Goal: Transaction & Acquisition: Purchase product/service

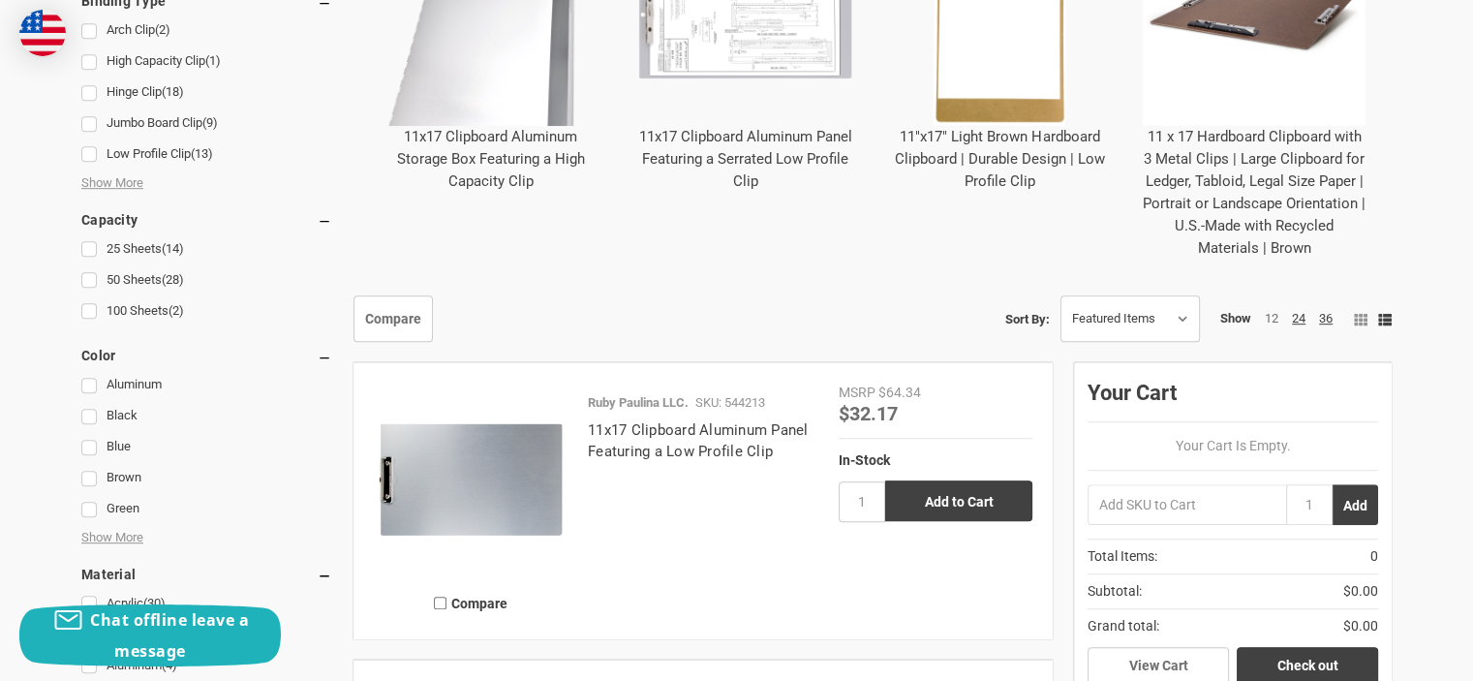
scroll to position [1065, 0]
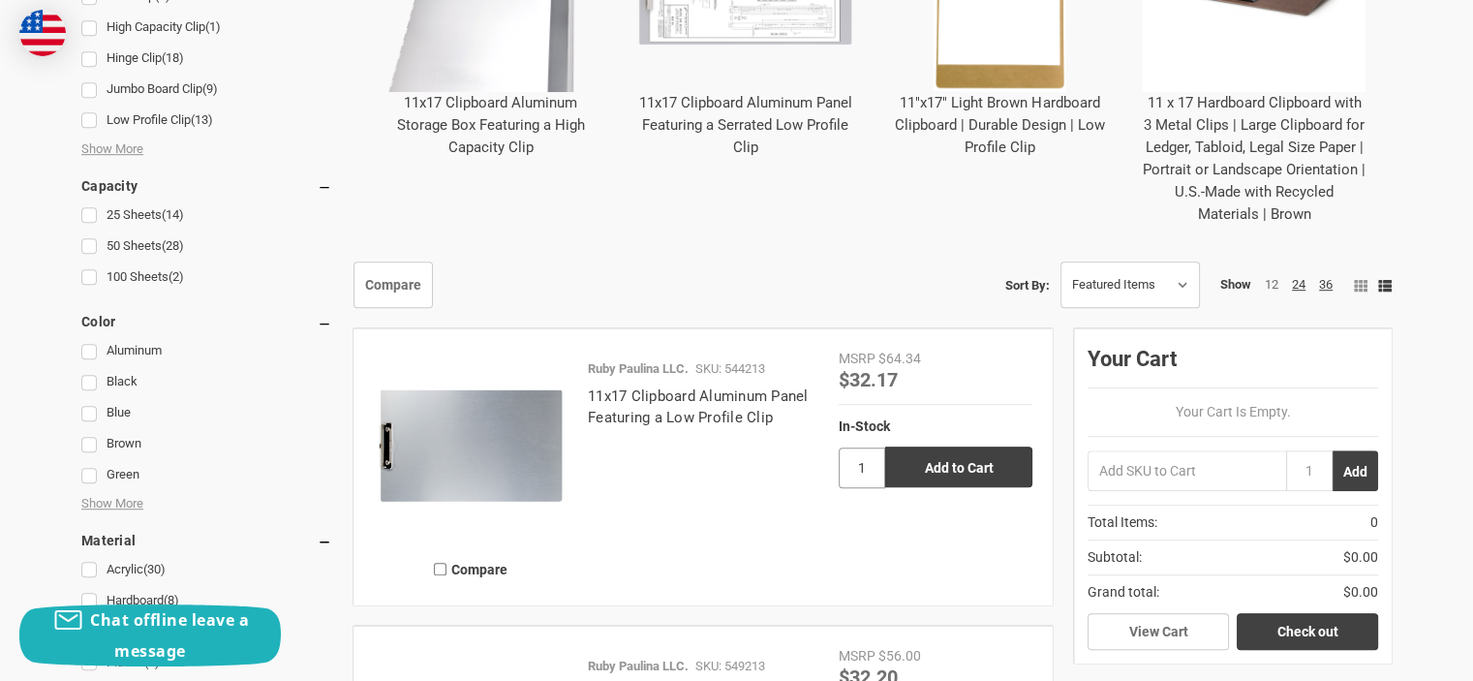
click at [870, 465] on input "1" at bounding box center [862, 467] width 46 height 41
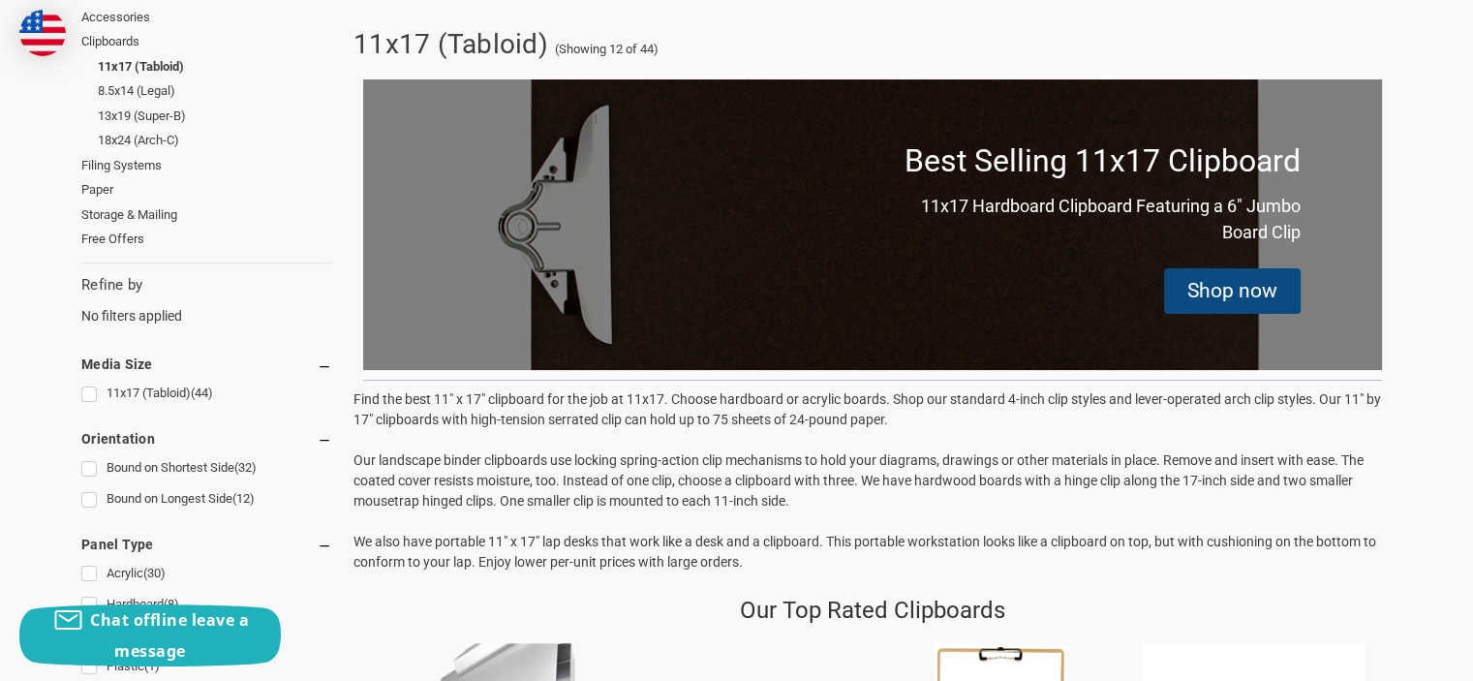
scroll to position [0, 0]
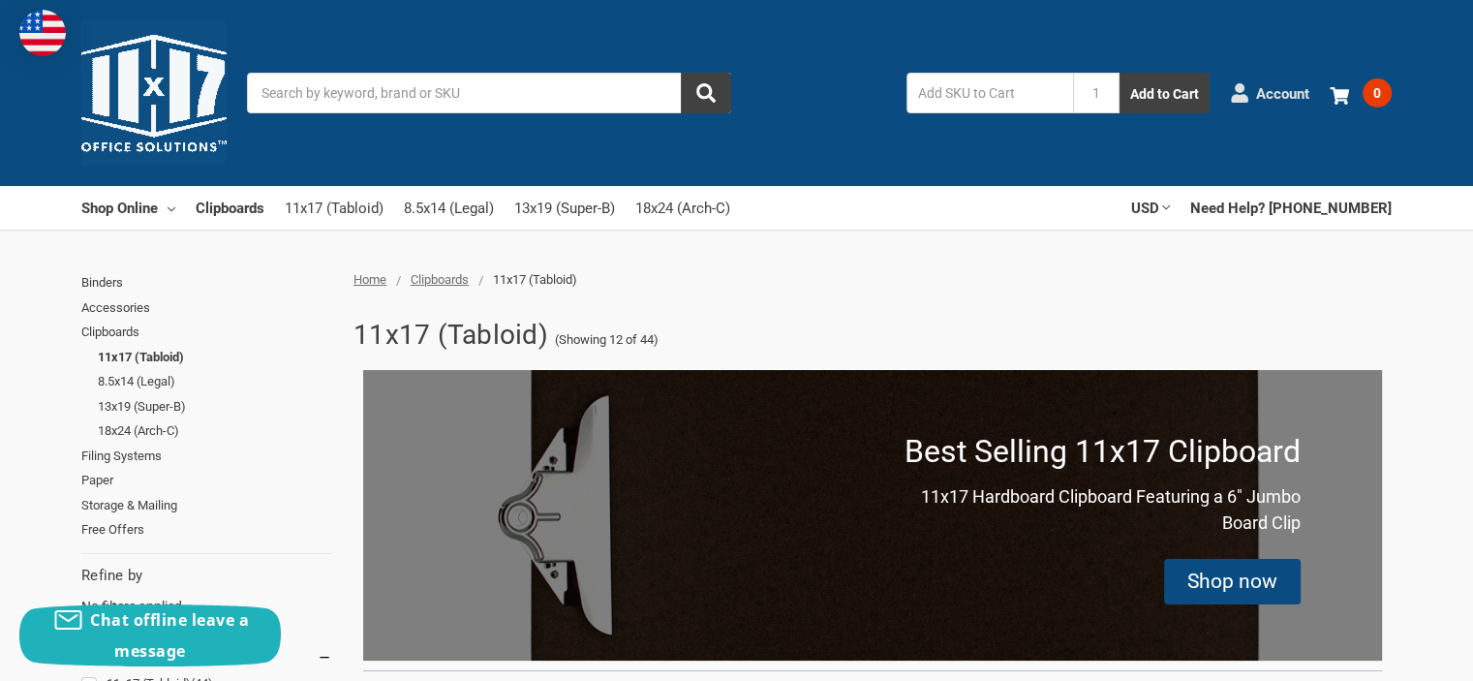
type input "2"
click at [1259, 91] on span "Account" at bounding box center [1282, 93] width 53 height 22
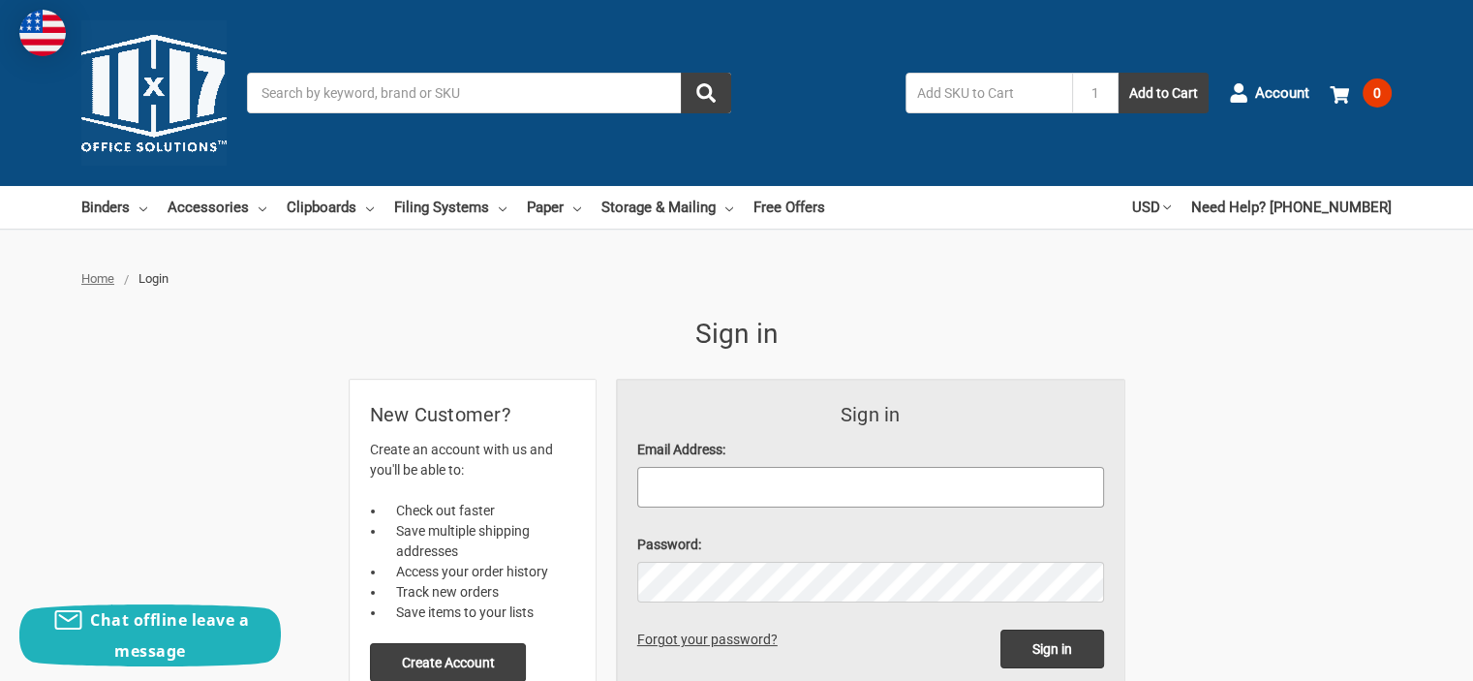
click at [781, 475] on input "Email Address:" at bounding box center [870, 487] width 467 height 41
type input "john-lse@sbclobal.net"
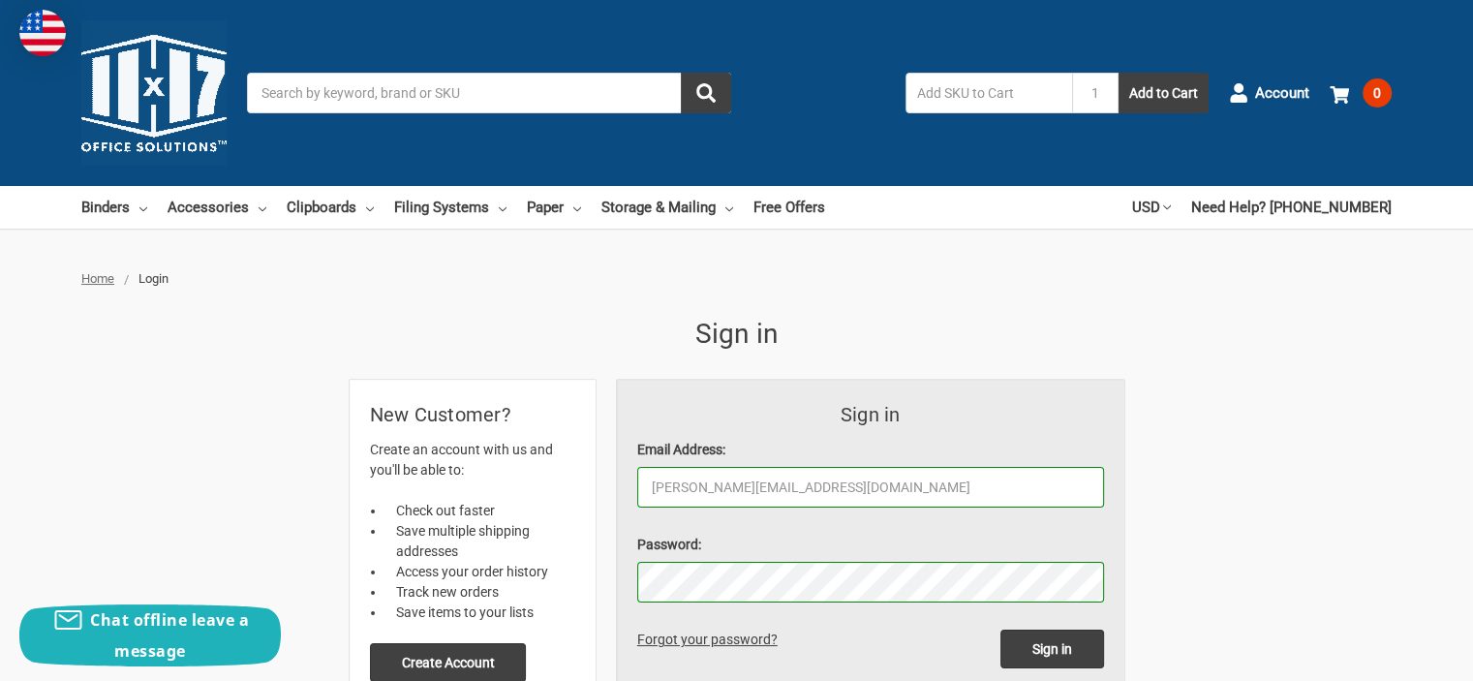
click at [1000, 629] on input "Sign in" at bounding box center [1052, 648] width 104 height 39
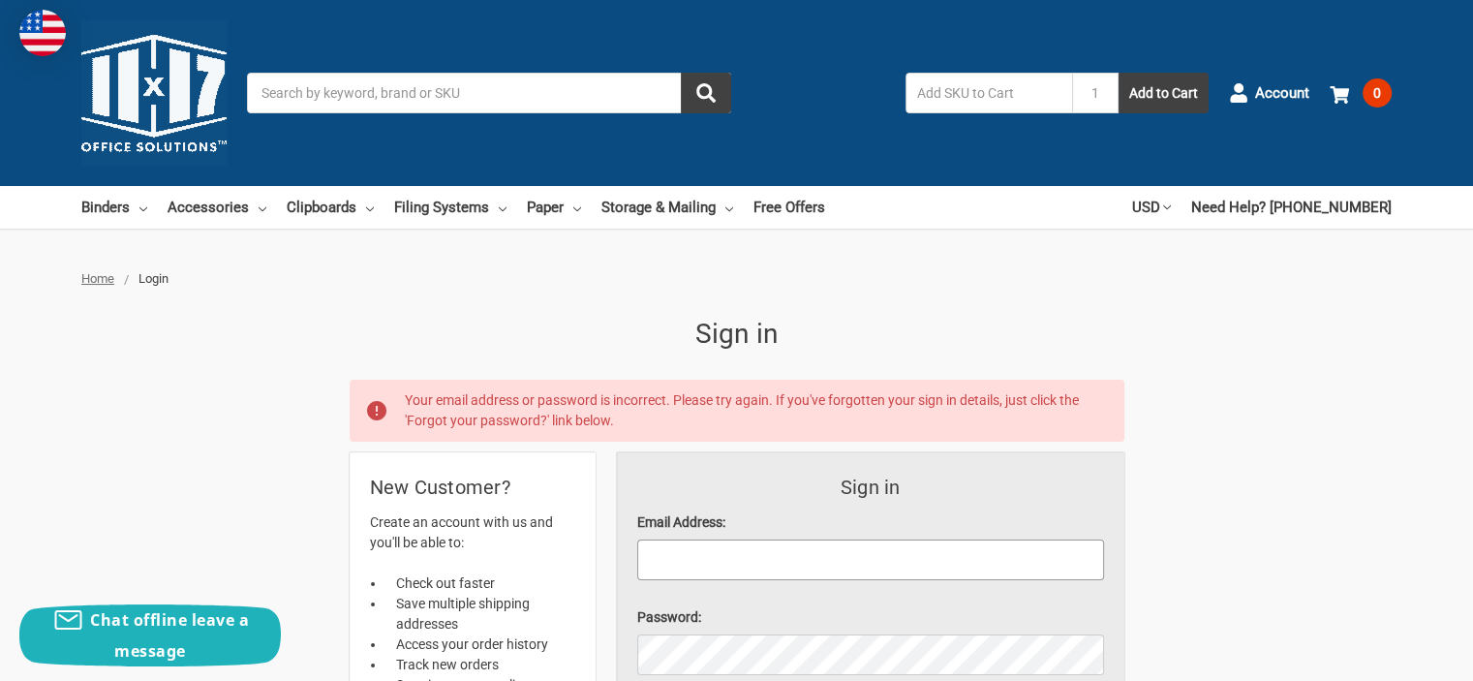
click at [691, 565] on input "Email Address:" at bounding box center [870, 559] width 467 height 41
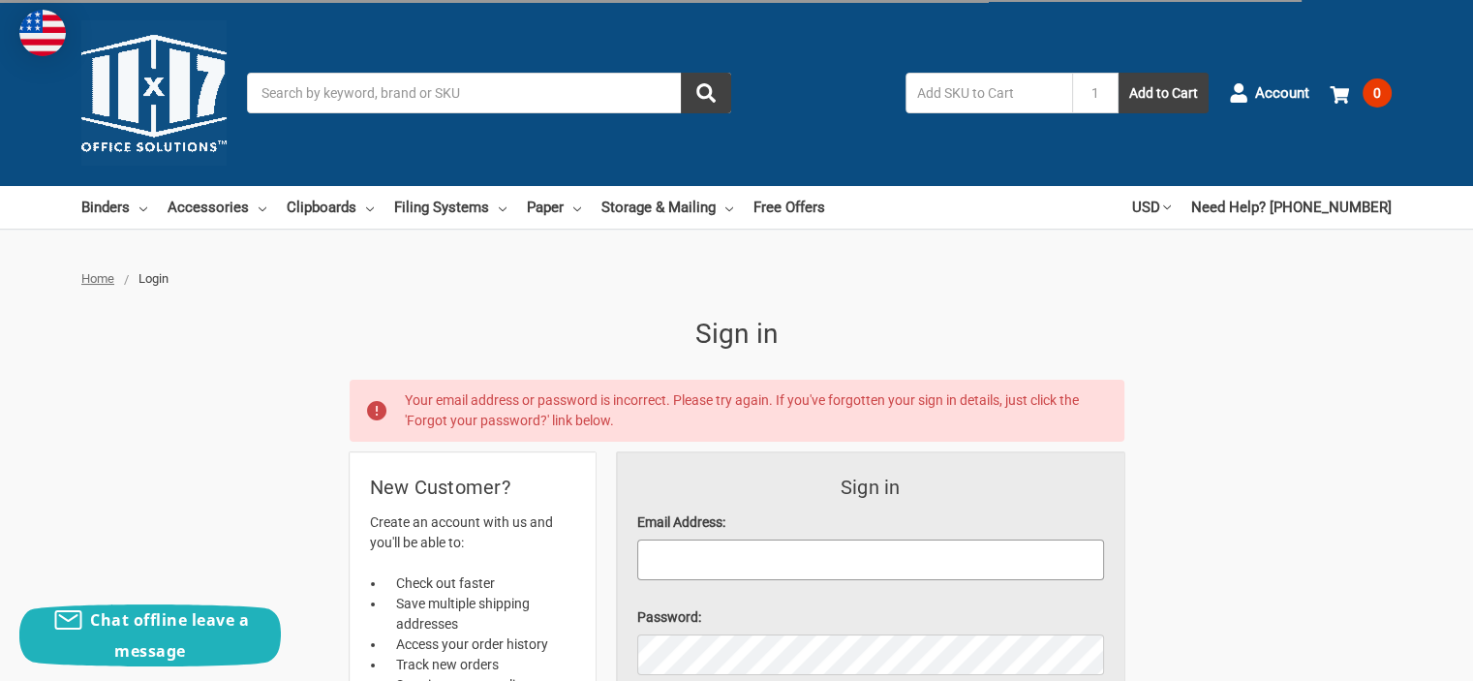
type input "john@lonestarelectricdfw.com"
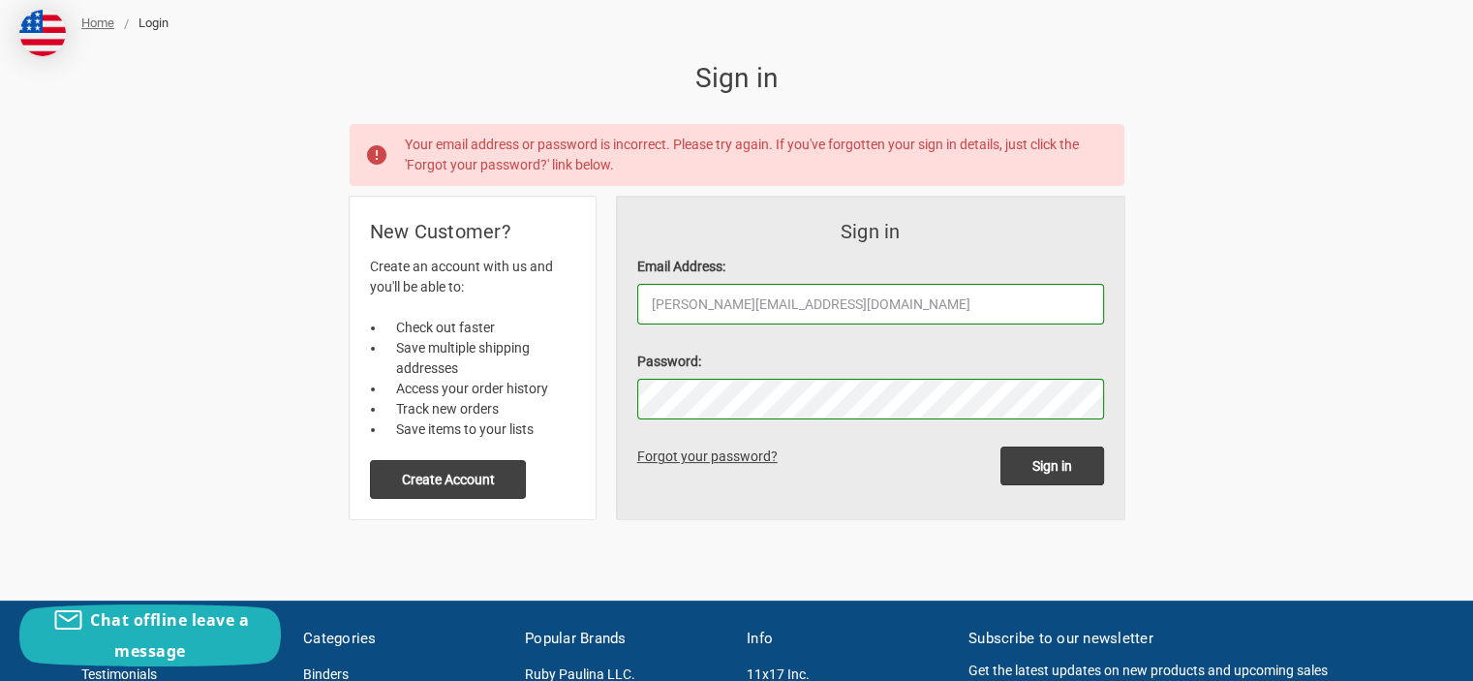
scroll to position [291, 0]
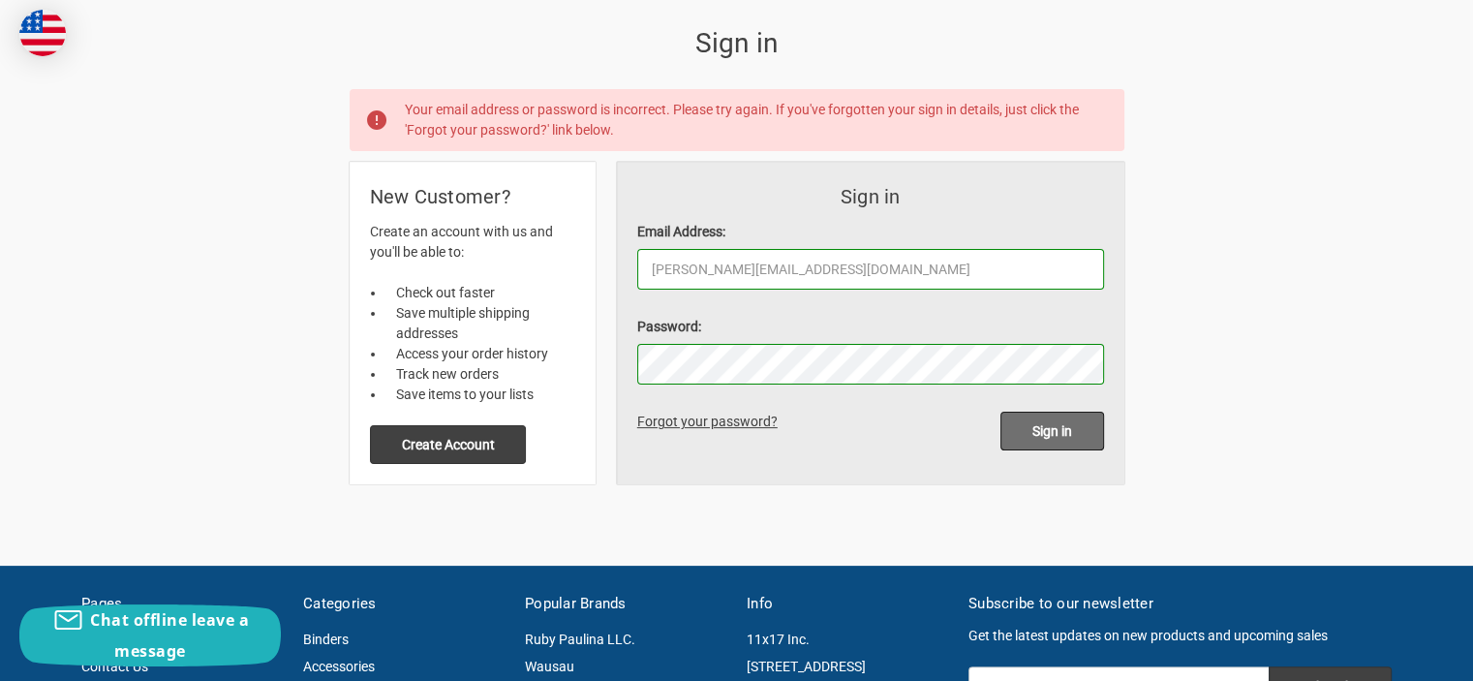
click at [1047, 429] on input "Sign in" at bounding box center [1052, 431] width 104 height 39
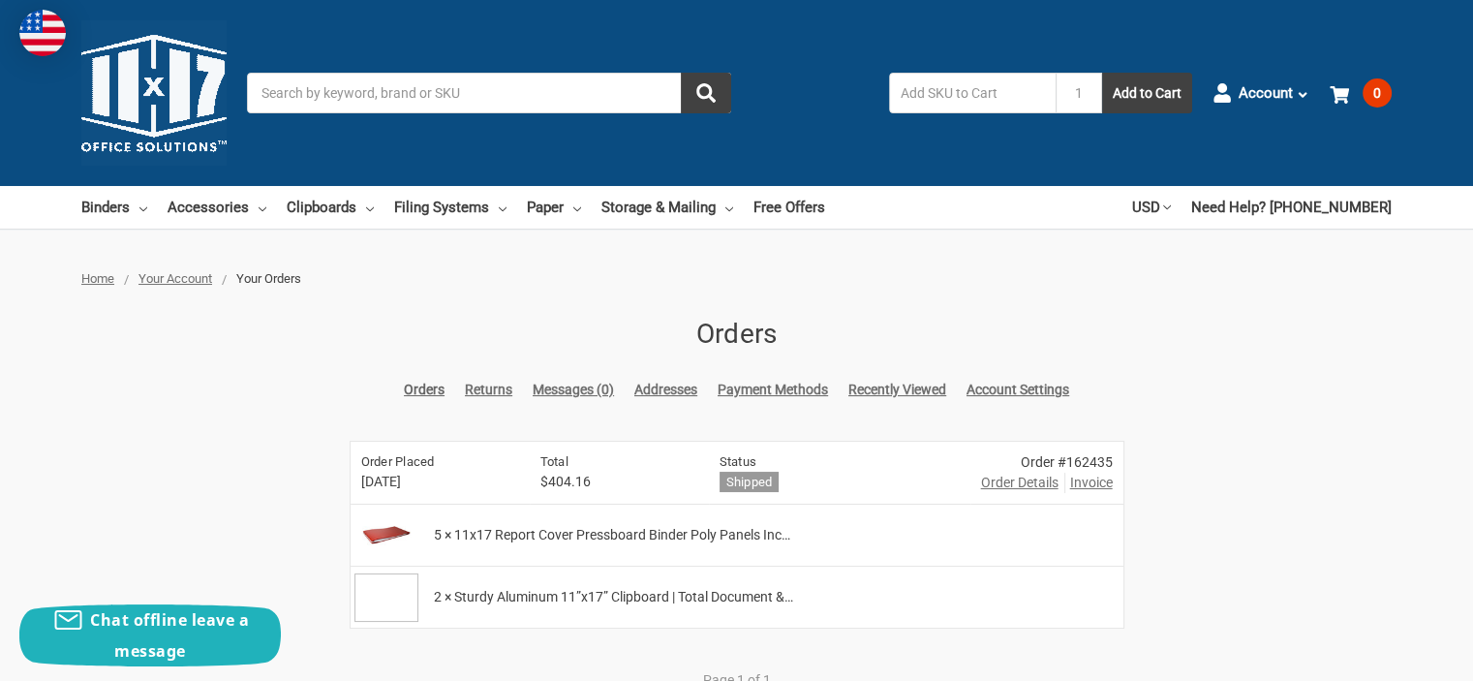
click at [399, 533] on img at bounding box center [385, 535] width 63 height 48
click at [558, 541] on span "5 × 11x17 Report Cover Pressboard Binder Poly Panels Inc…" at bounding box center [611, 535] width 356 height 20
click at [560, 539] on span "5 × 11x17 Report Cover Pressboard Binder Poly Panels Inc…" at bounding box center [611, 535] width 356 height 20
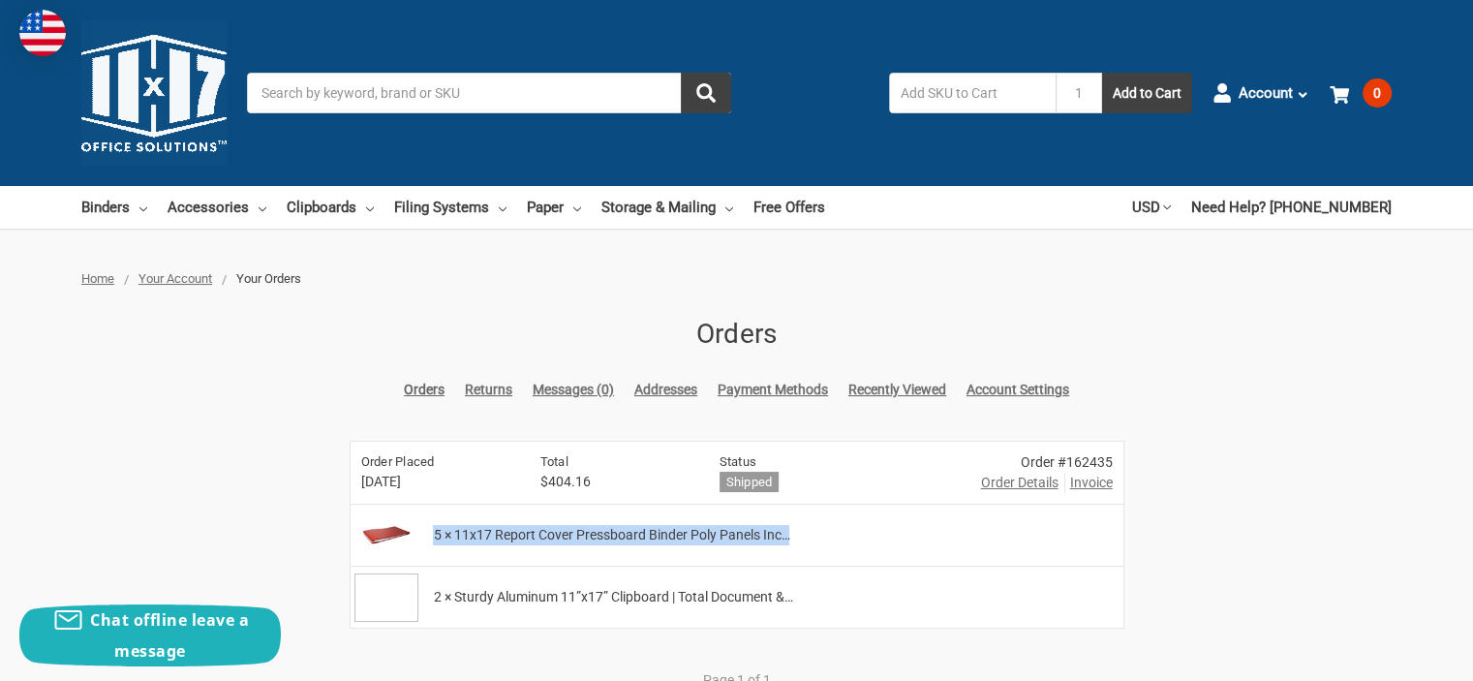
click at [560, 538] on span "5 × 11x17 Report Cover Pressboard Binder Poly Panels Inc…" at bounding box center [611, 535] width 356 height 20
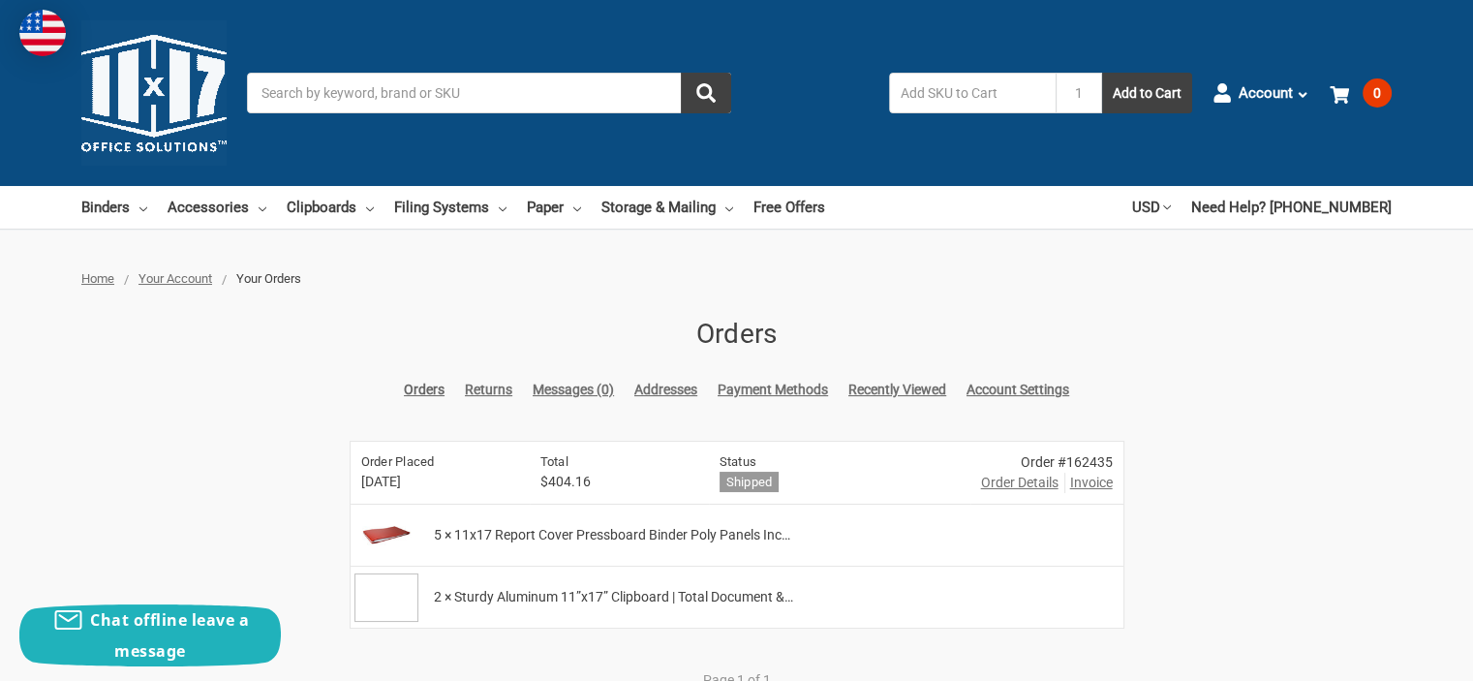
click at [567, 592] on span "2 × Sturdy Aluminum 11”x17” Clipboard | Total Document &…" at bounding box center [612, 597] width 359 height 20
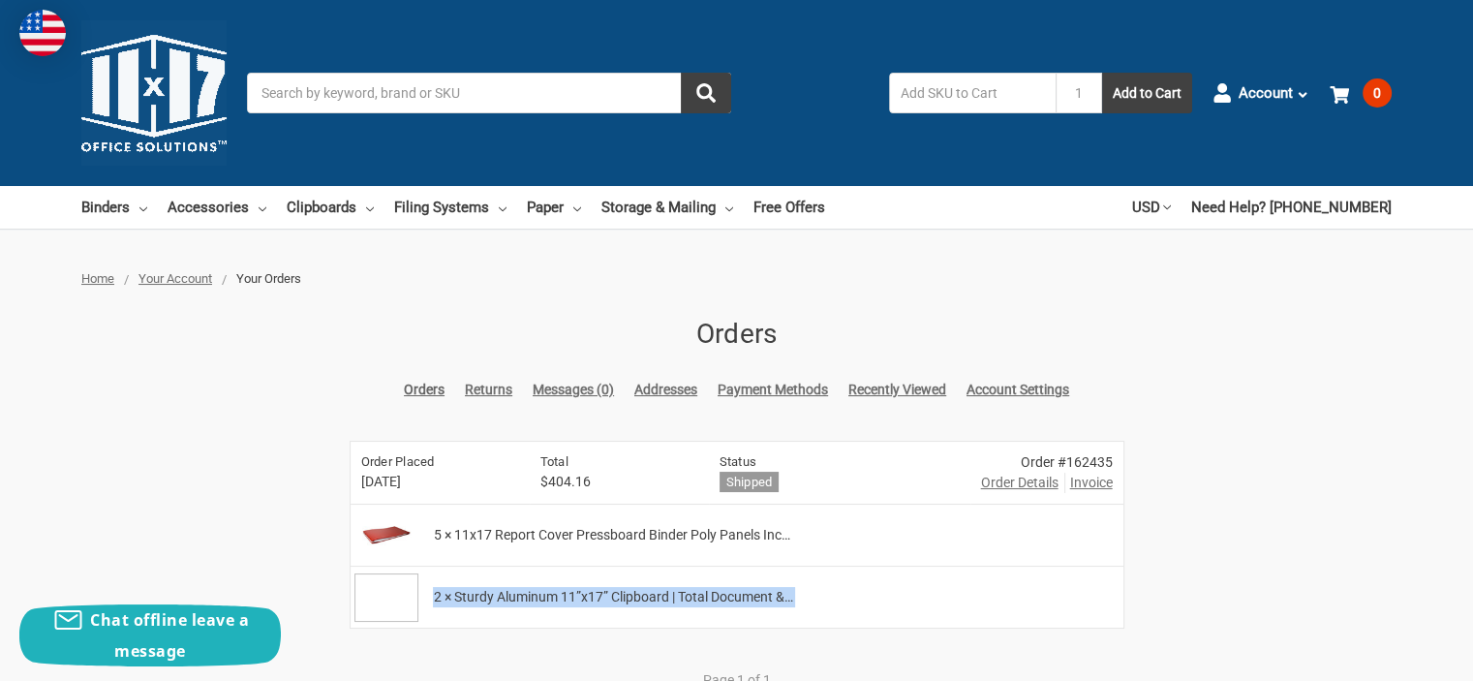
click at [567, 592] on span "2 × Sturdy Aluminum 11”x17” Clipboard | Total Document &…" at bounding box center [612, 597] width 359 height 20
click at [107, 204] on link "Binders" at bounding box center [114, 207] width 66 height 43
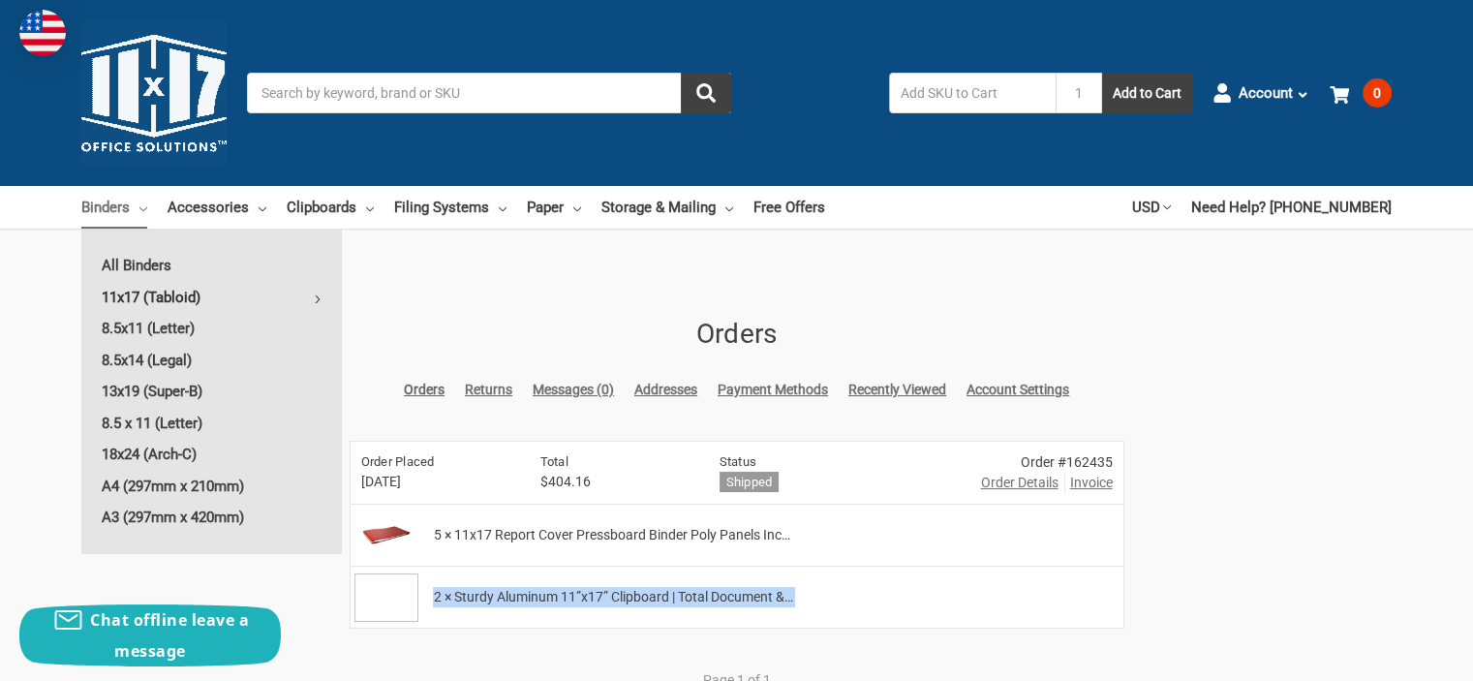
click at [131, 295] on link "11x17 (Tabloid)" at bounding box center [211, 297] width 261 height 31
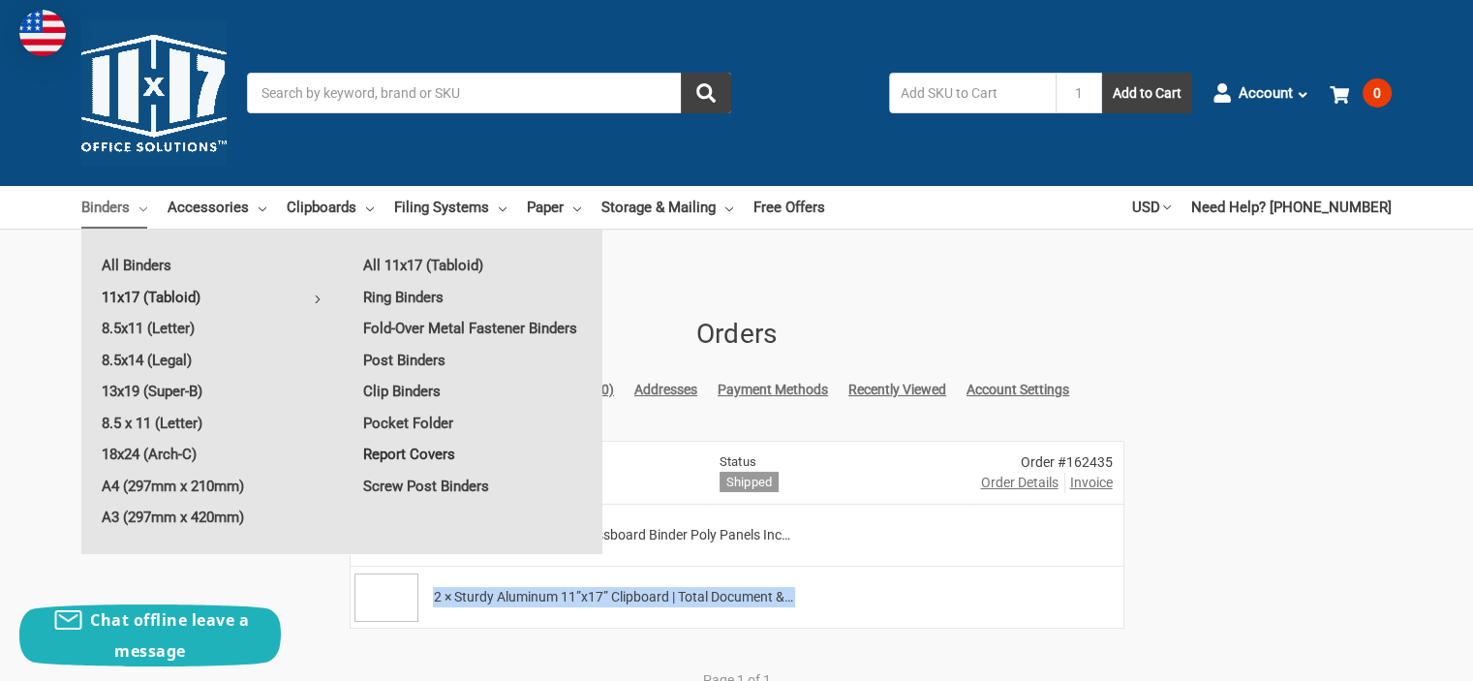
click at [420, 451] on link "Report Covers" at bounding box center [473, 454] width 260 height 31
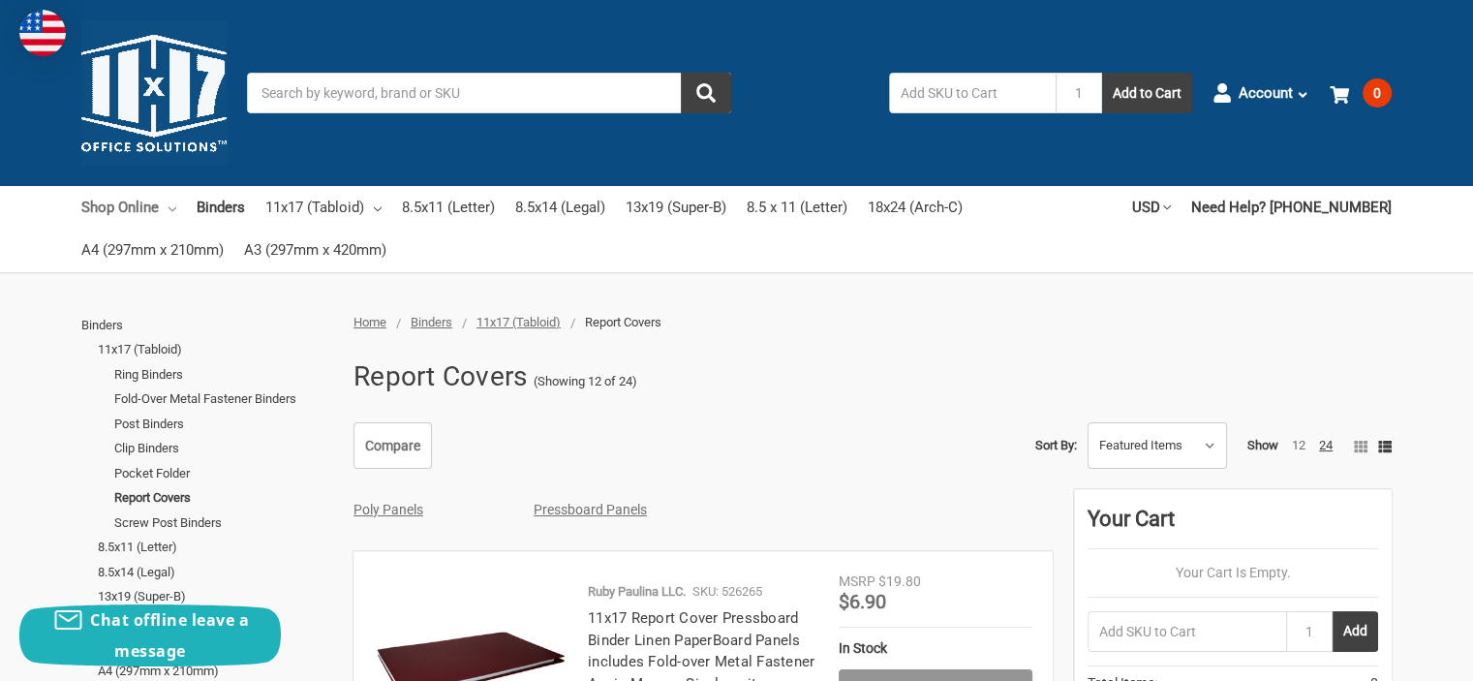
click at [161, 206] on link "Shop Online" at bounding box center [128, 207] width 95 height 43
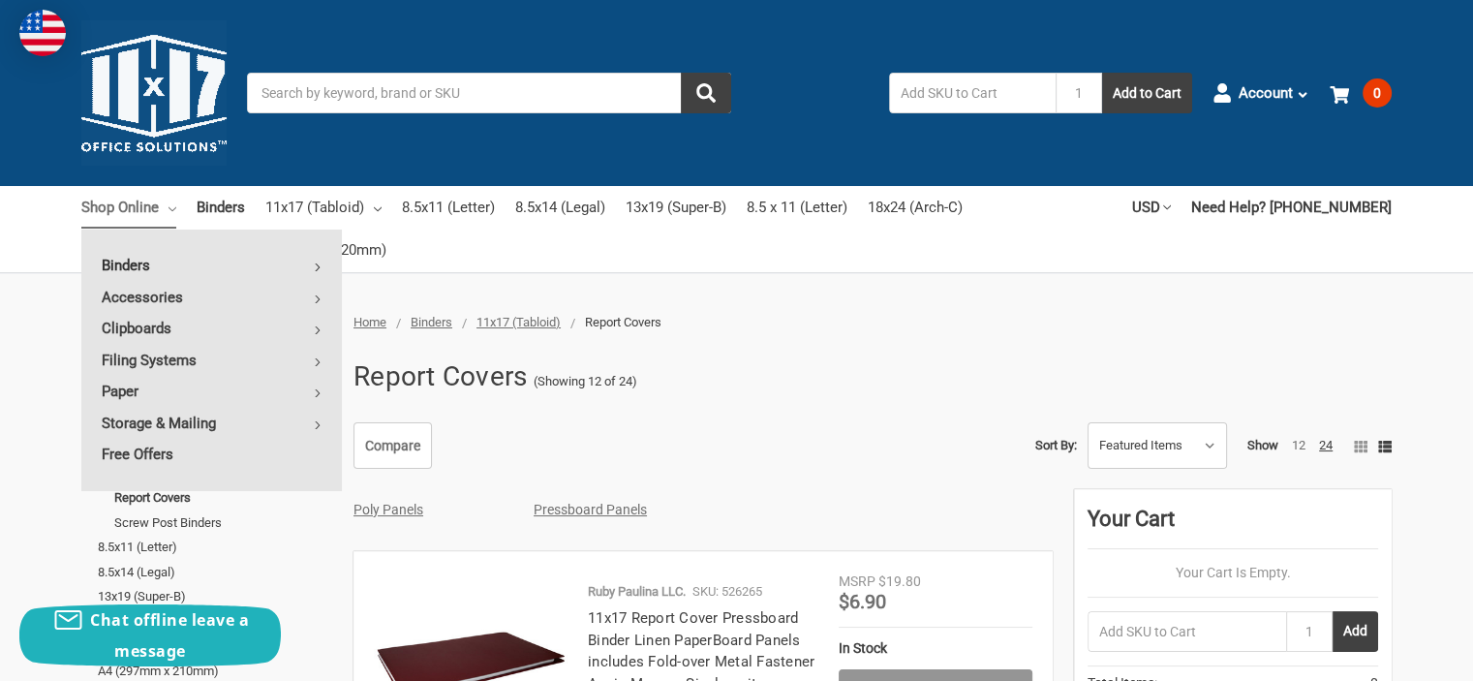
click at [173, 263] on link "Binders" at bounding box center [211, 265] width 261 height 31
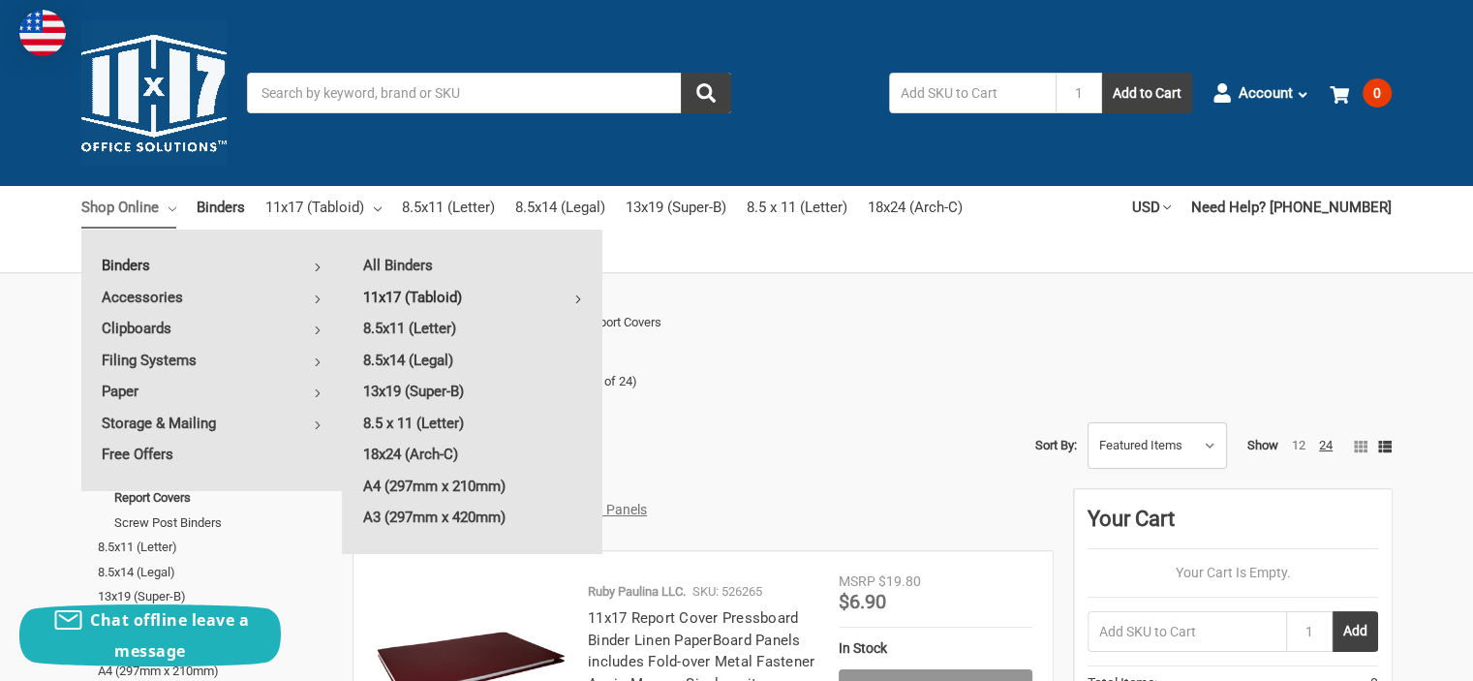
click at [440, 291] on link "11x17 (Tabloid)" at bounding box center [473, 297] width 260 height 31
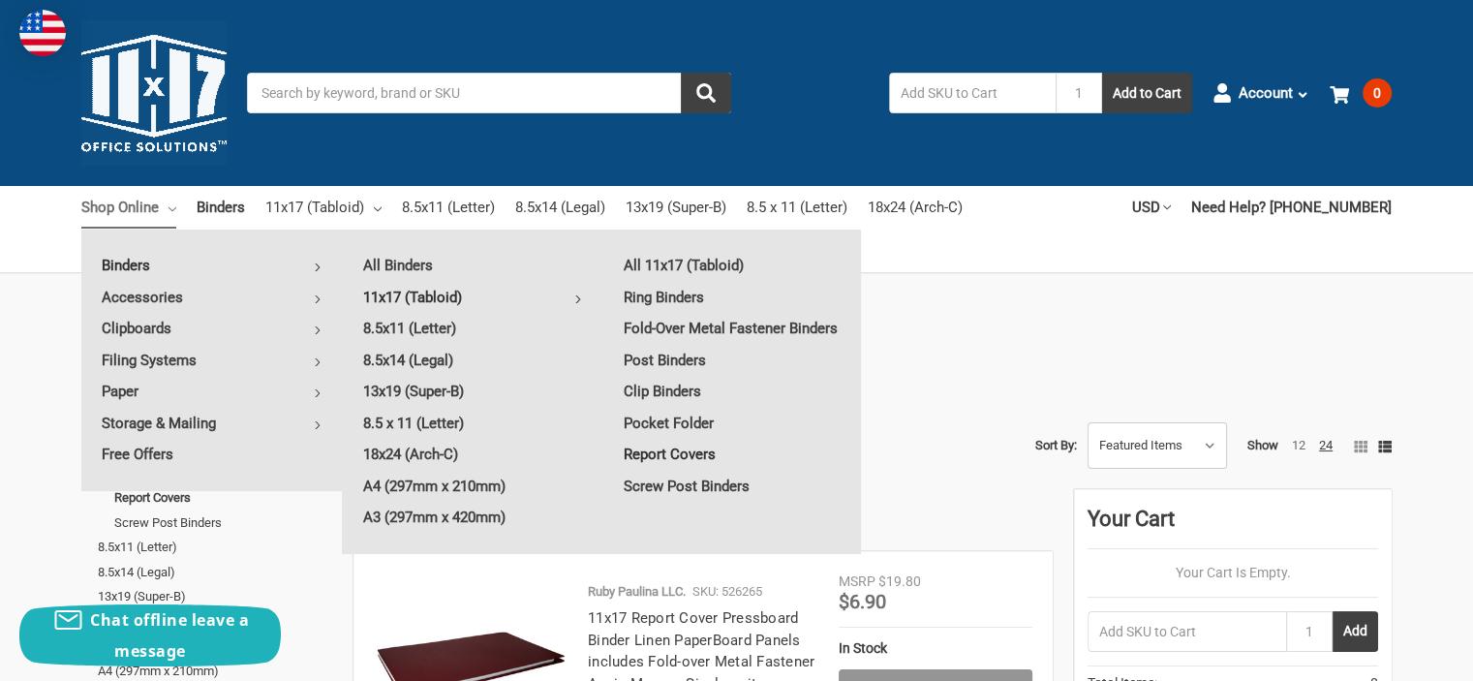
click at [668, 450] on link "Report Covers" at bounding box center [732, 454] width 259 height 31
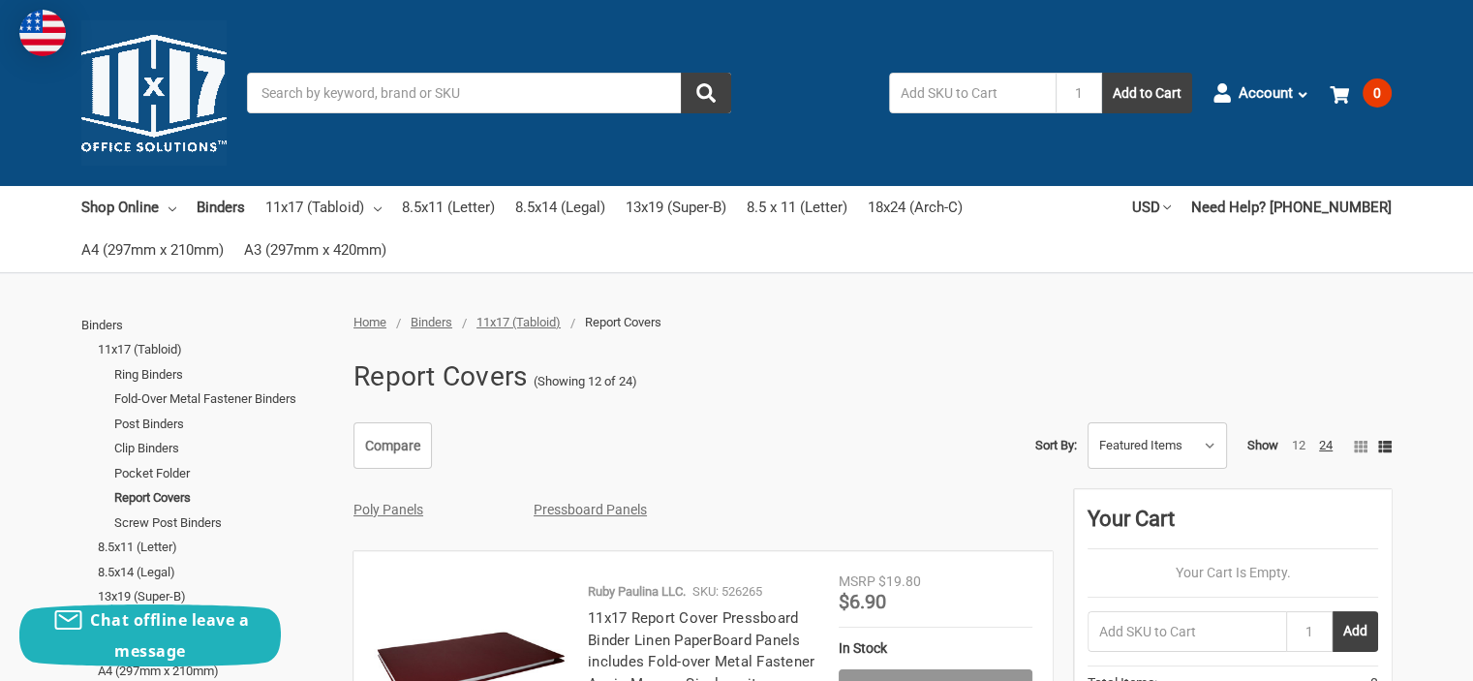
click at [1333, 446] on div "Show 12 24" at bounding box center [1295, 445] width 96 height 19
click at [1319, 445] on link "24" at bounding box center [1326, 445] width 14 height 15
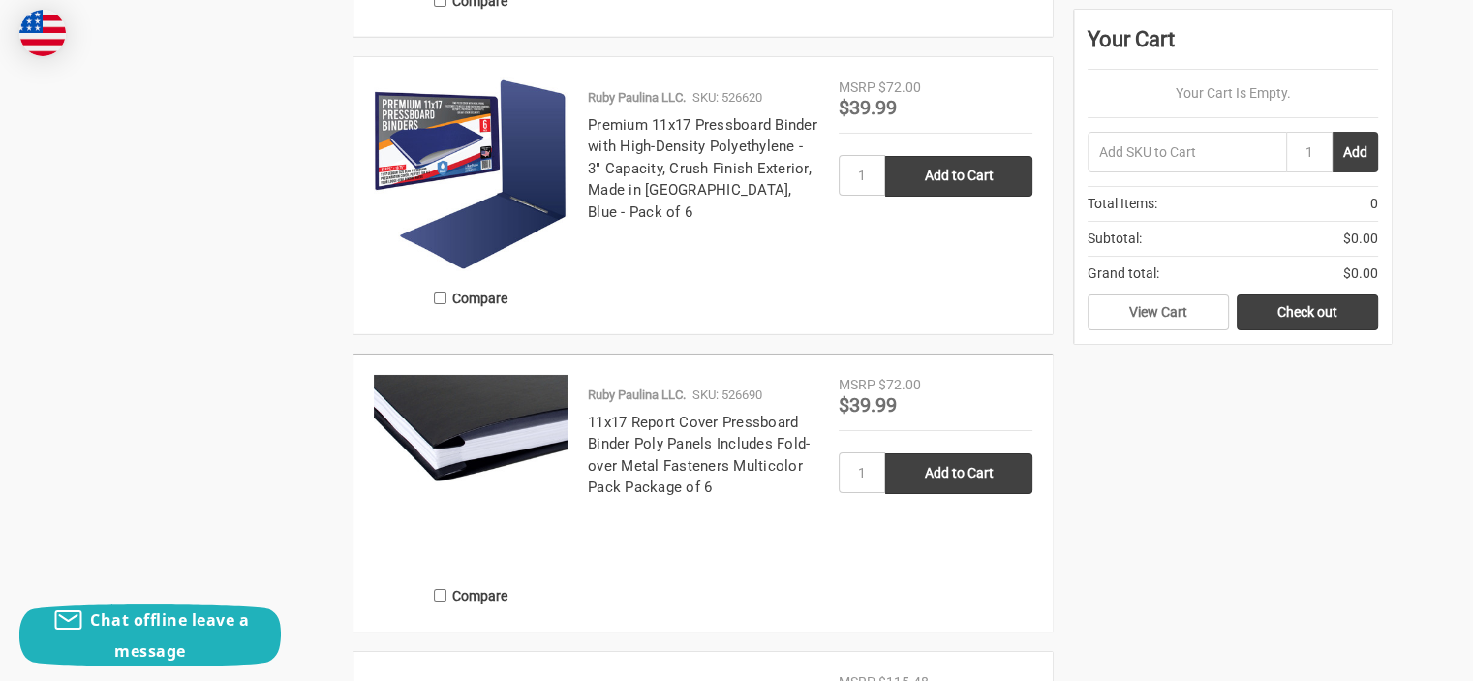
scroll to position [6779, 0]
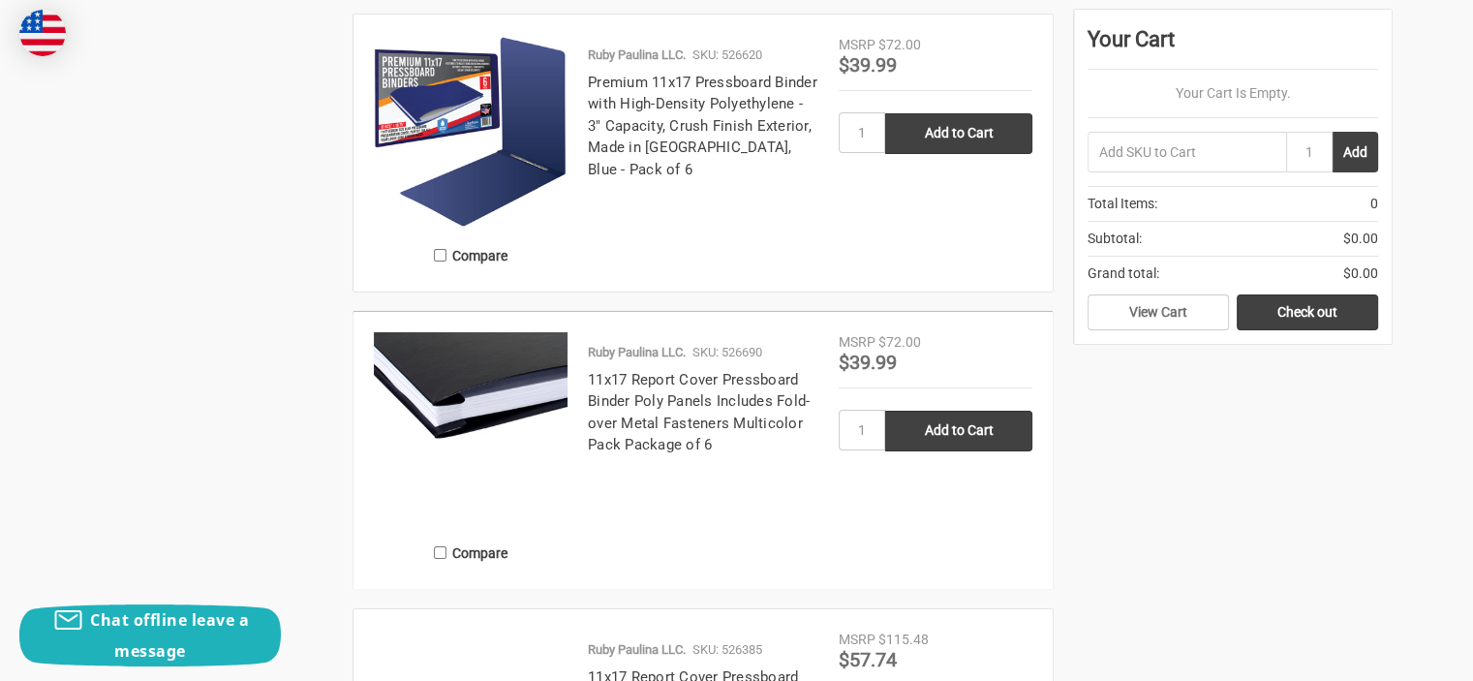
click at [449, 369] on img at bounding box center [471, 390] width 194 height 116
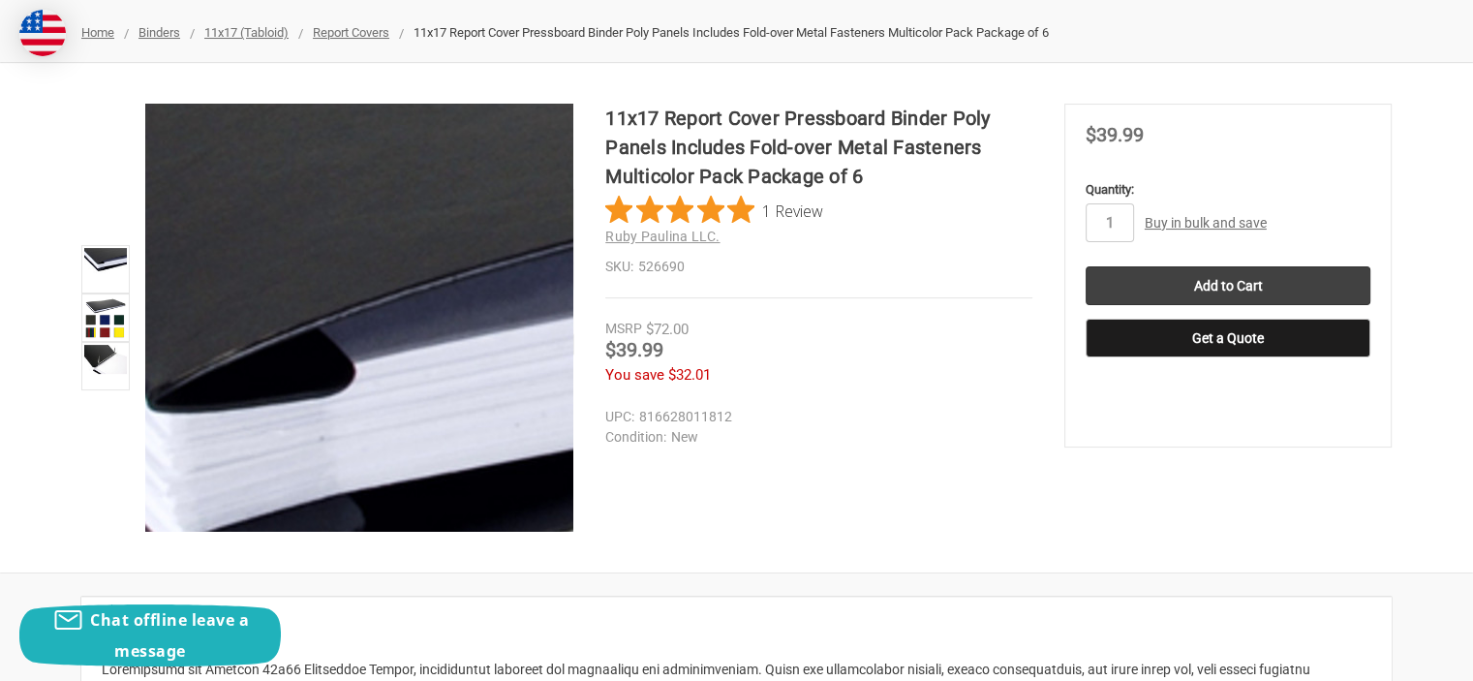
scroll to position [291, 0]
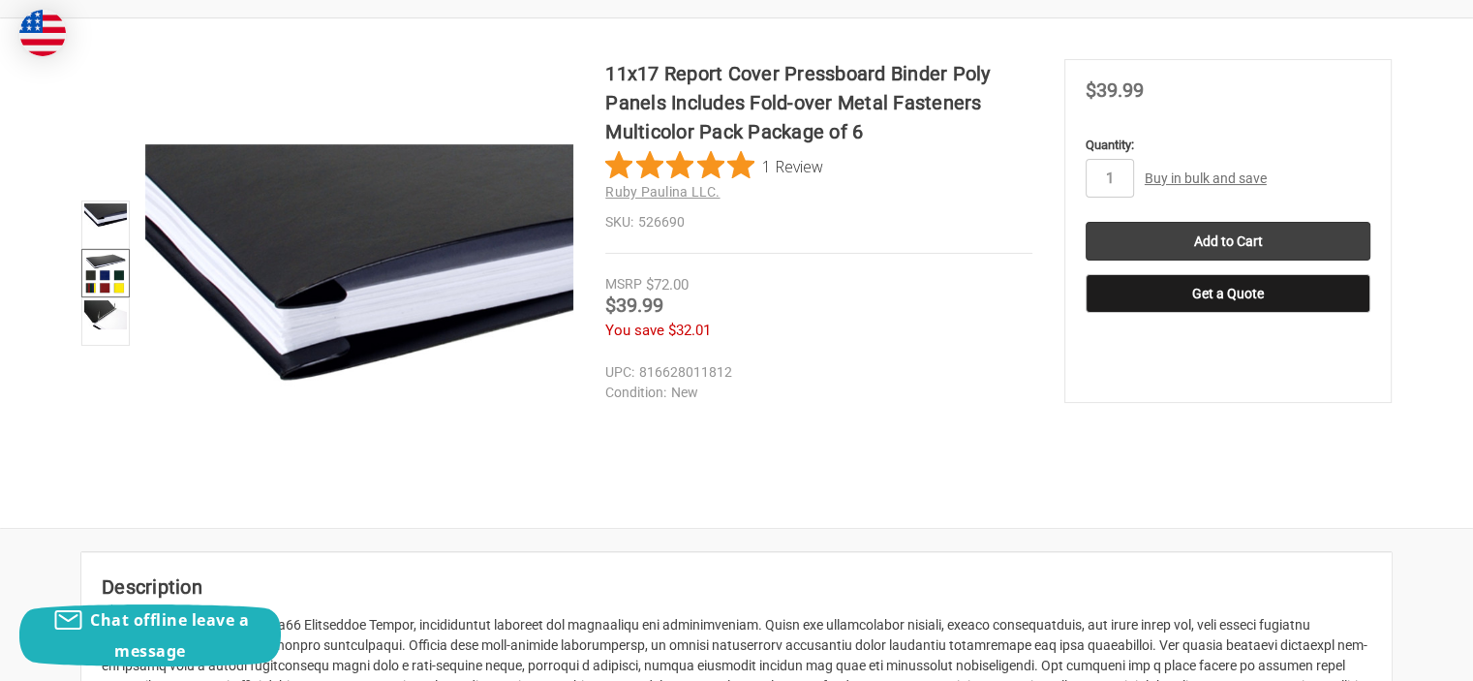
click at [95, 269] on img at bounding box center [105, 273] width 43 height 43
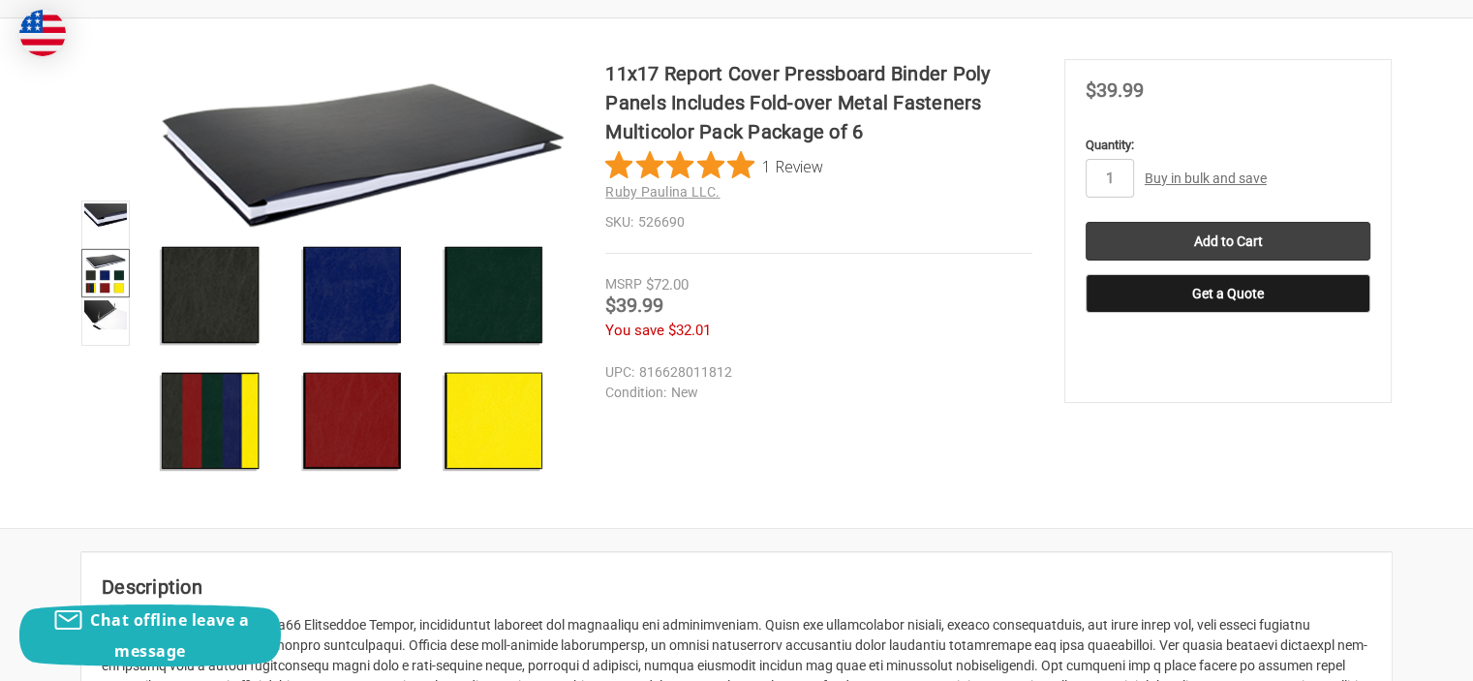
click at [1194, 172] on link "Buy in bulk and save" at bounding box center [1206, 177] width 122 height 15
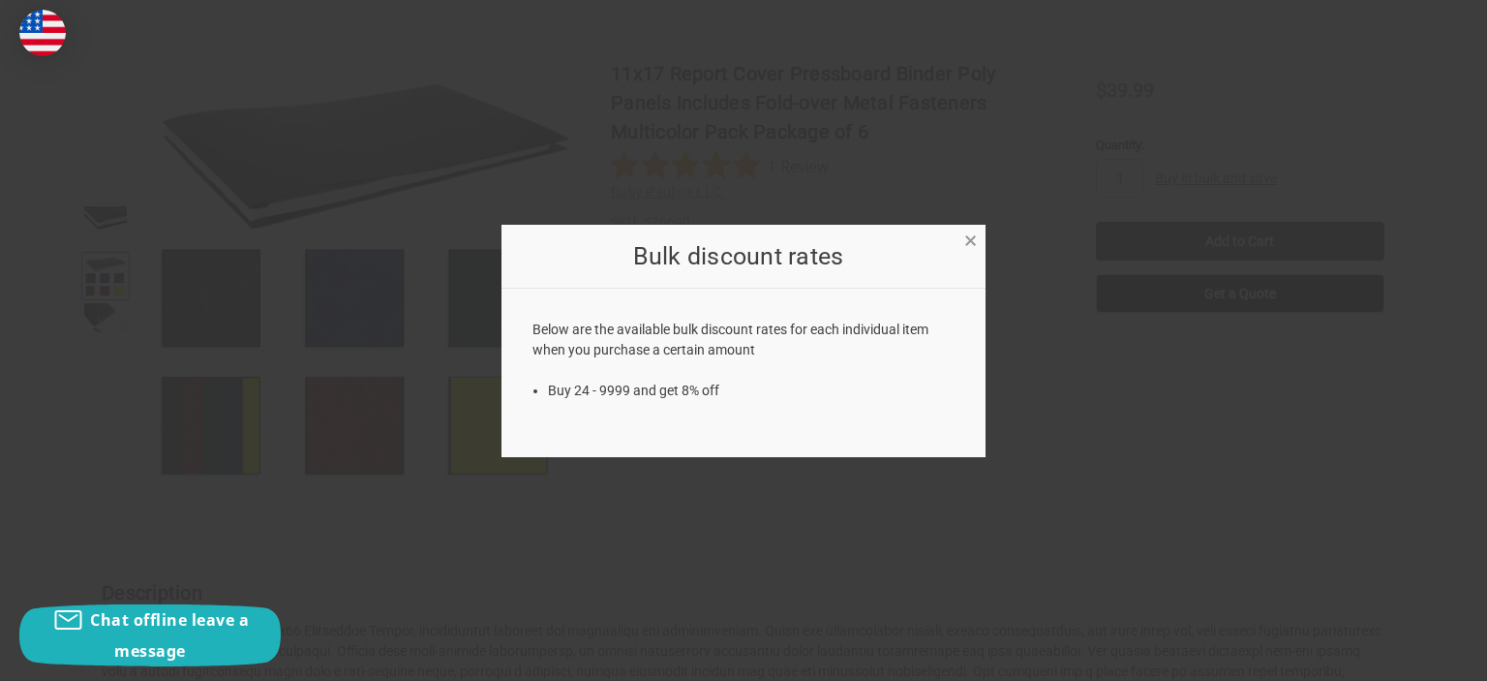
click at [973, 241] on span "×" at bounding box center [971, 241] width 13 height 28
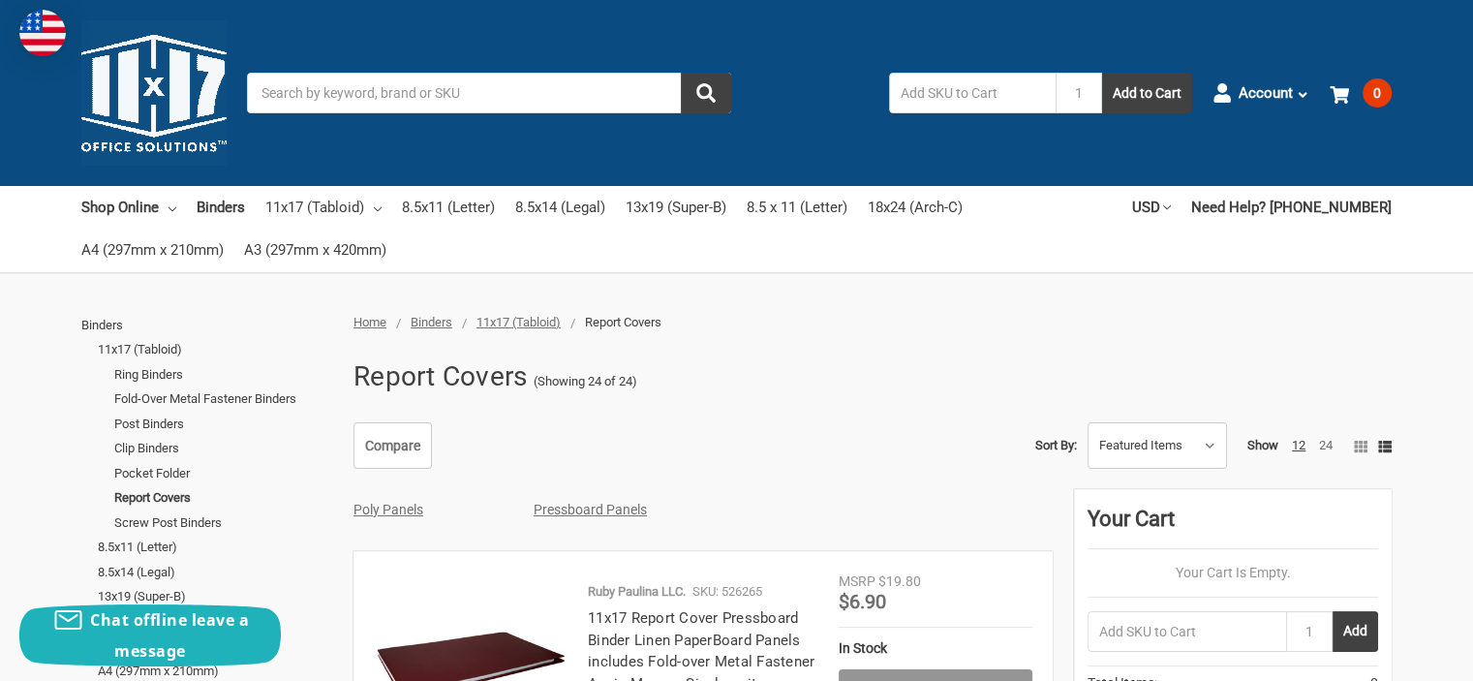
click at [163, 79] on img at bounding box center [153, 92] width 145 height 145
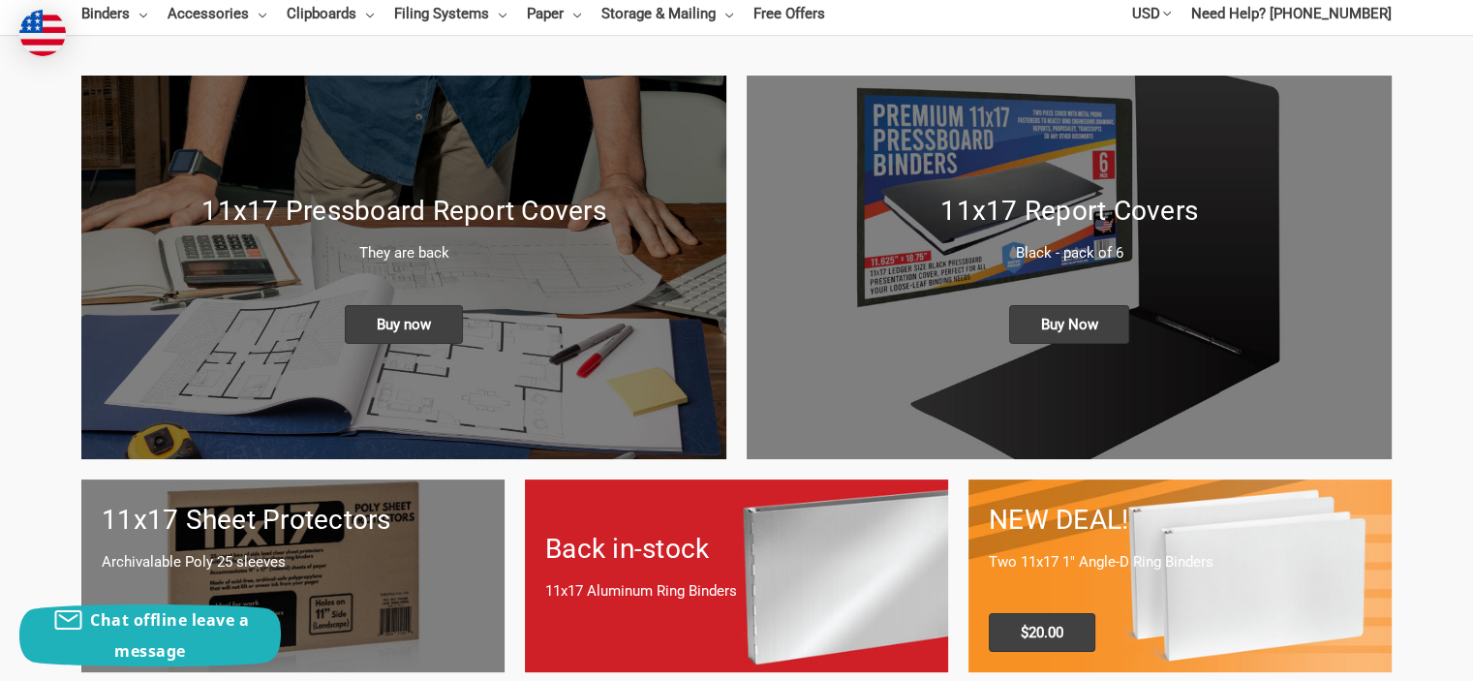
scroll to position [291, 0]
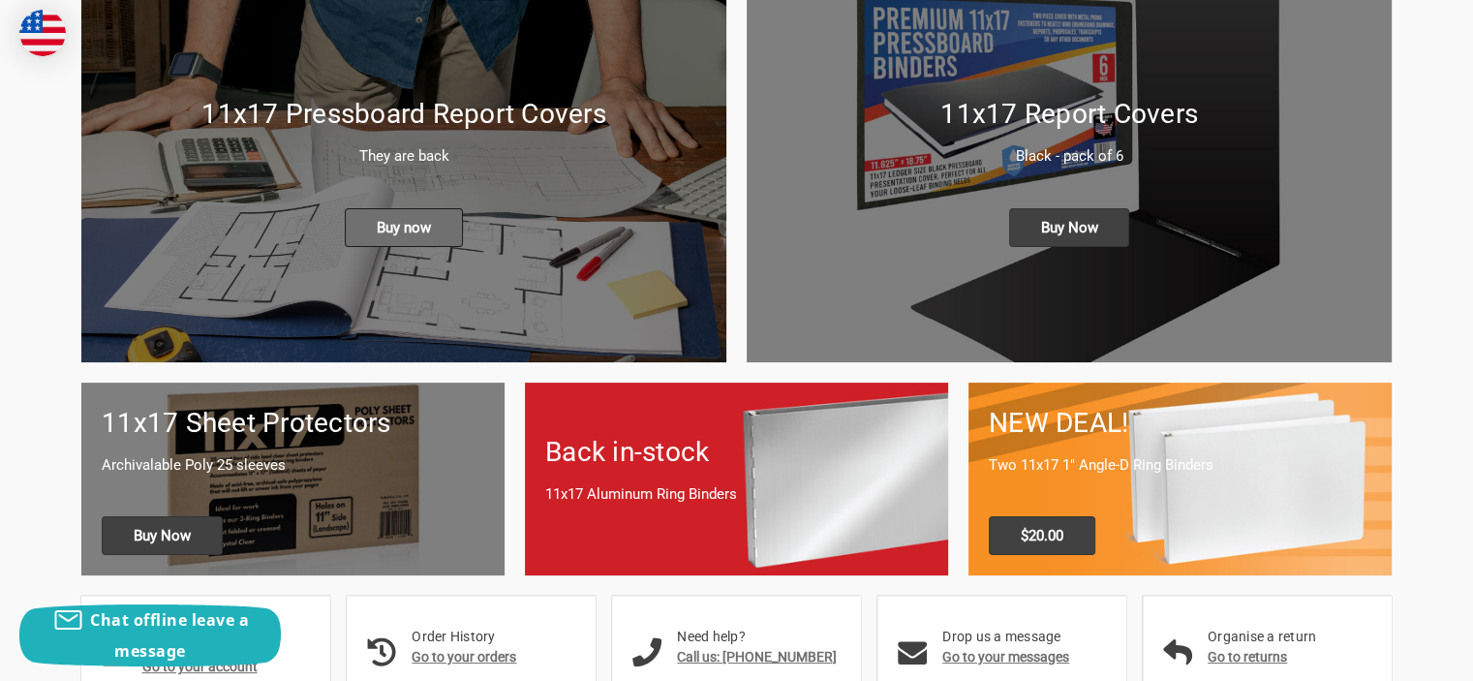
click at [400, 216] on span "Buy now" at bounding box center [404, 227] width 118 height 39
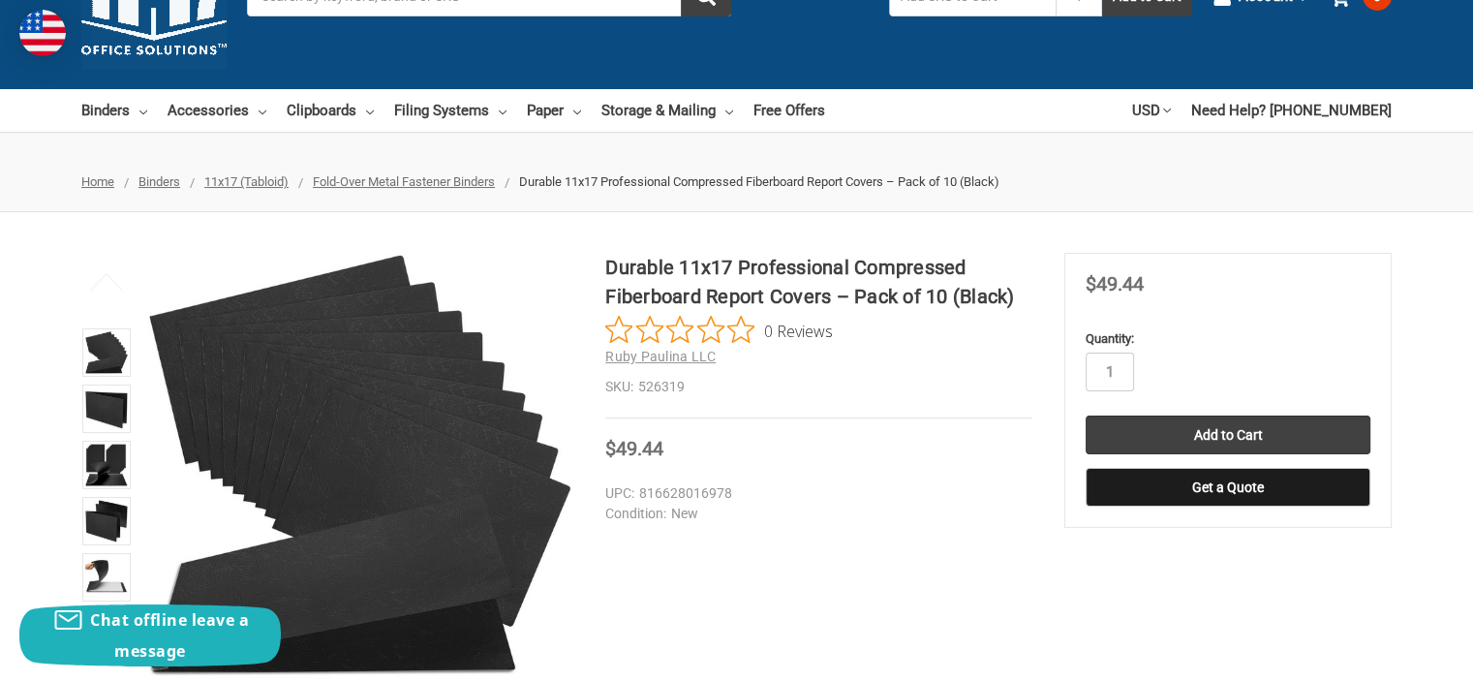
scroll to position [194, 0]
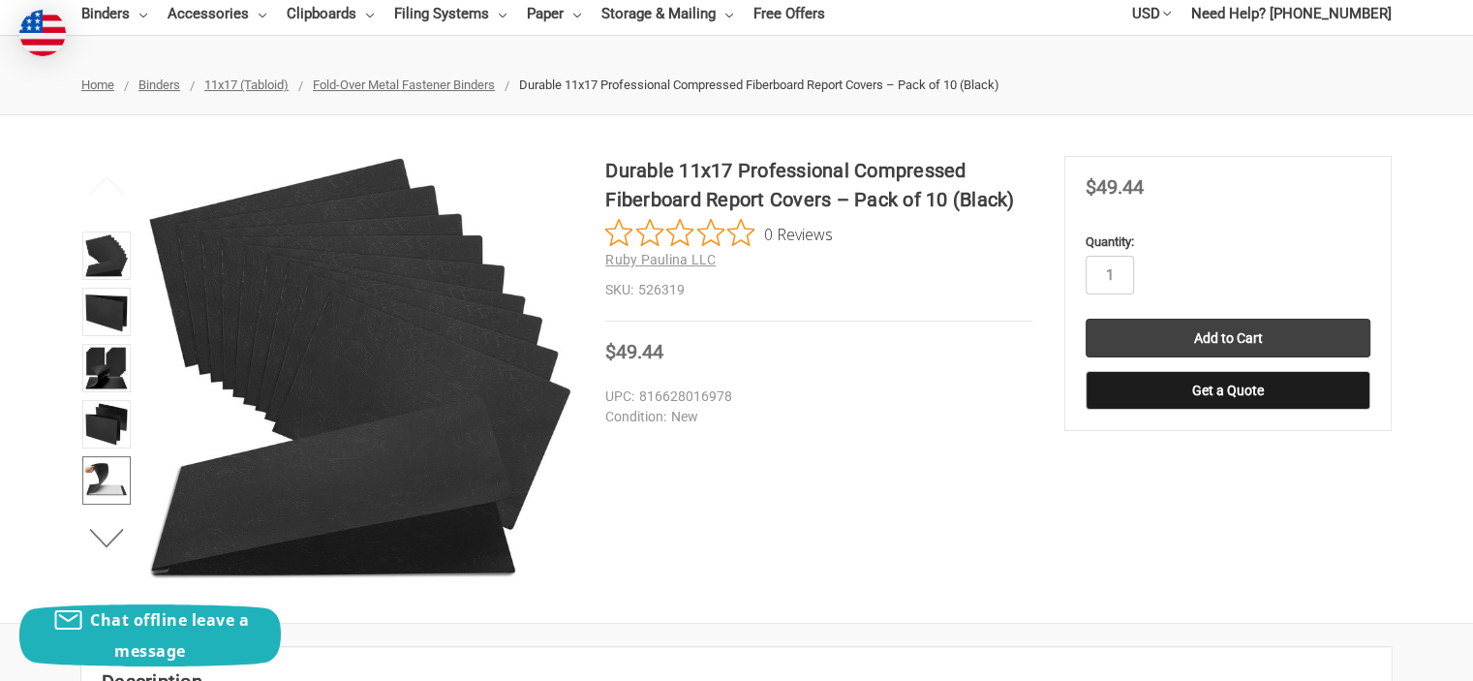
click at [97, 475] on img at bounding box center [106, 480] width 43 height 43
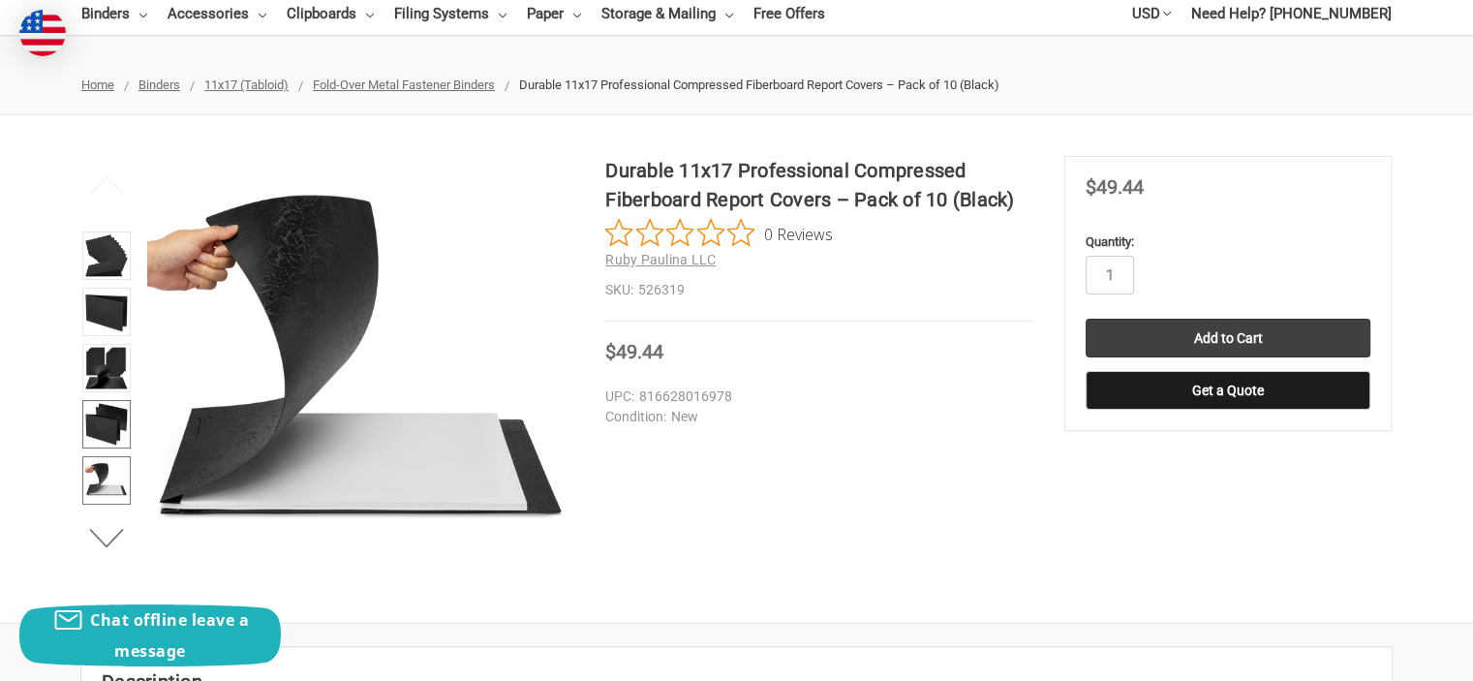
click at [102, 421] on img at bounding box center [106, 424] width 43 height 43
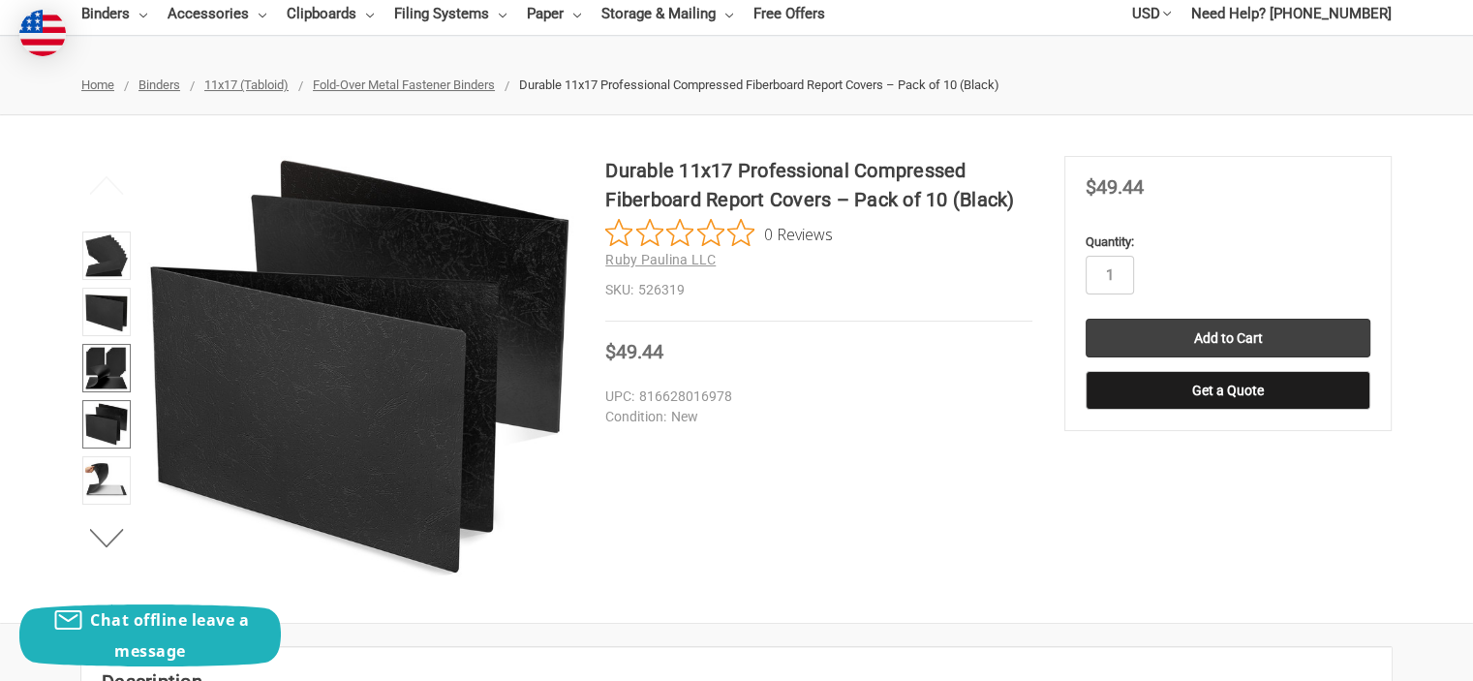
click at [112, 353] on img at bounding box center [106, 368] width 43 height 43
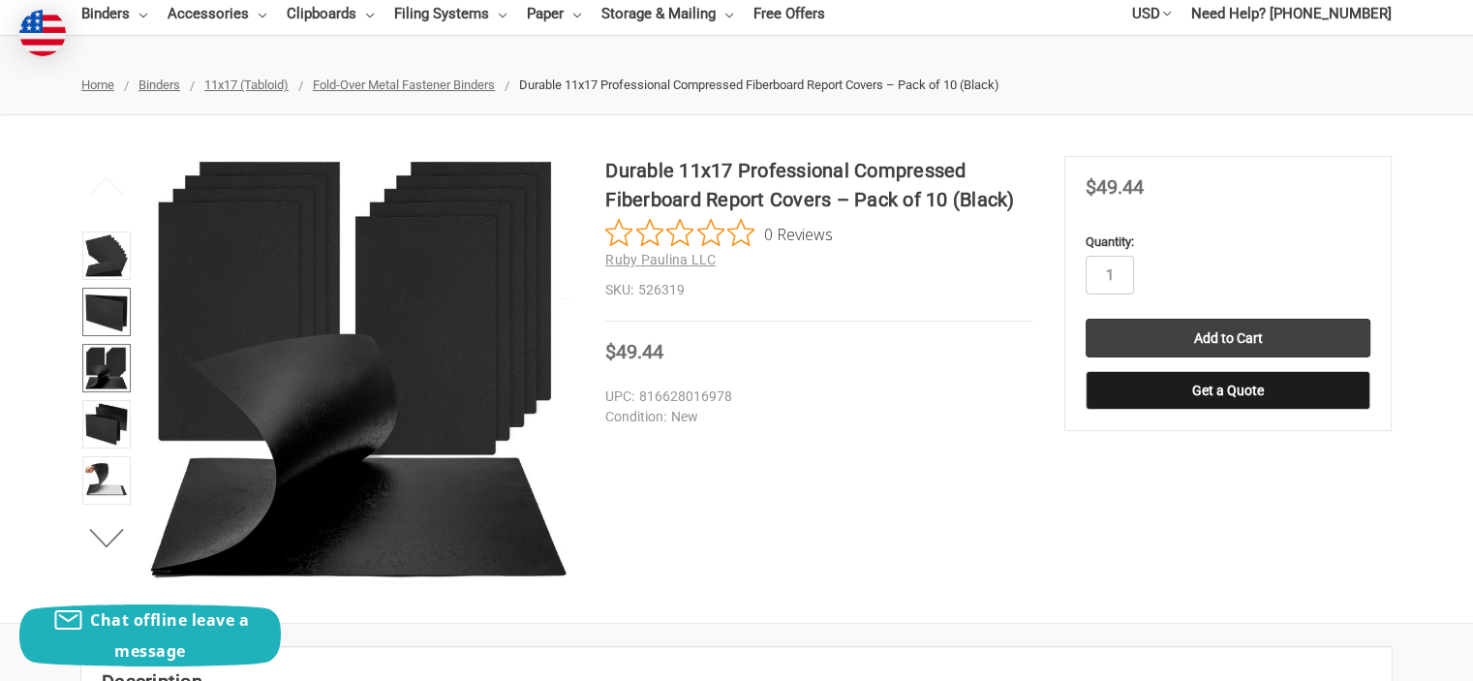
click at [116, 303] on img at bounding box center [106, 312] width 43 height 43
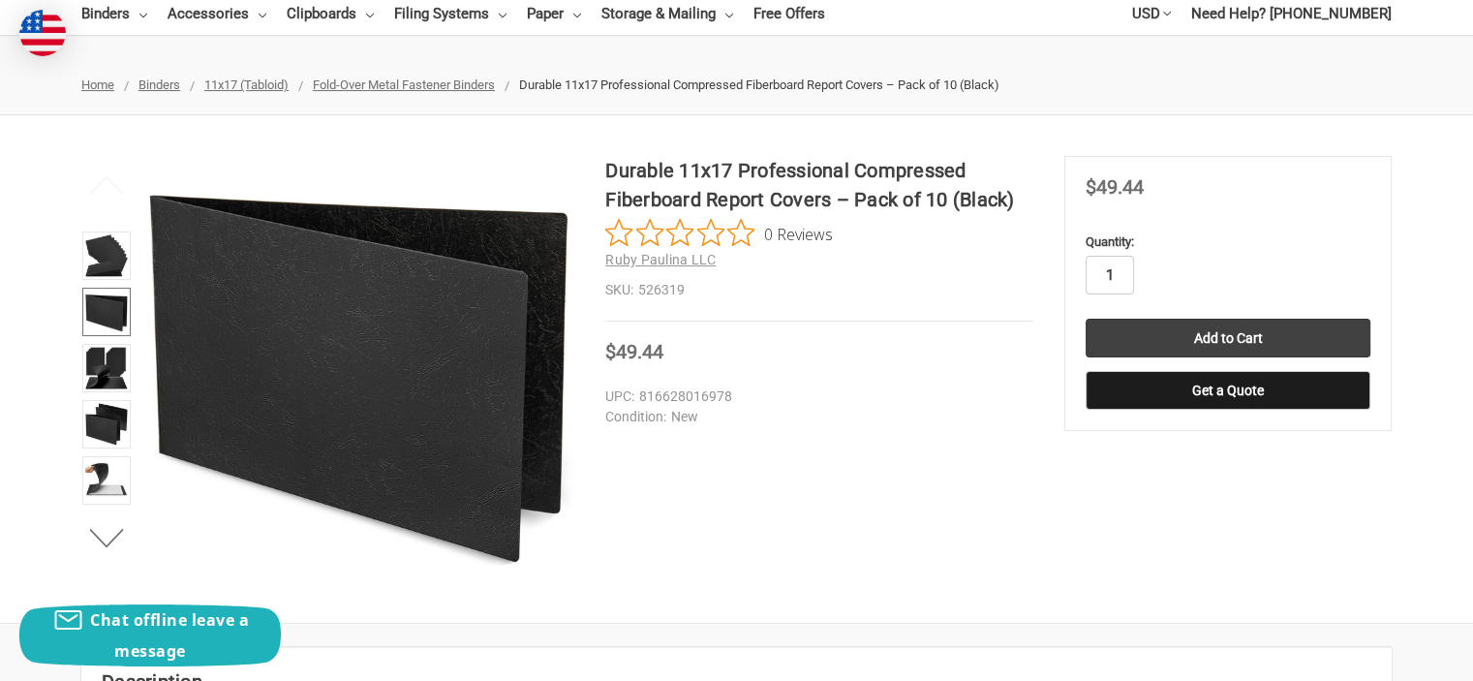
click at [1115, 274] on input "1" at bounding box center [1110, 275] width 48 height 39
type input "2"
click at [1298, 324] on input "Add to Cart" at bounding box center [1228, 338] width 285 height 39
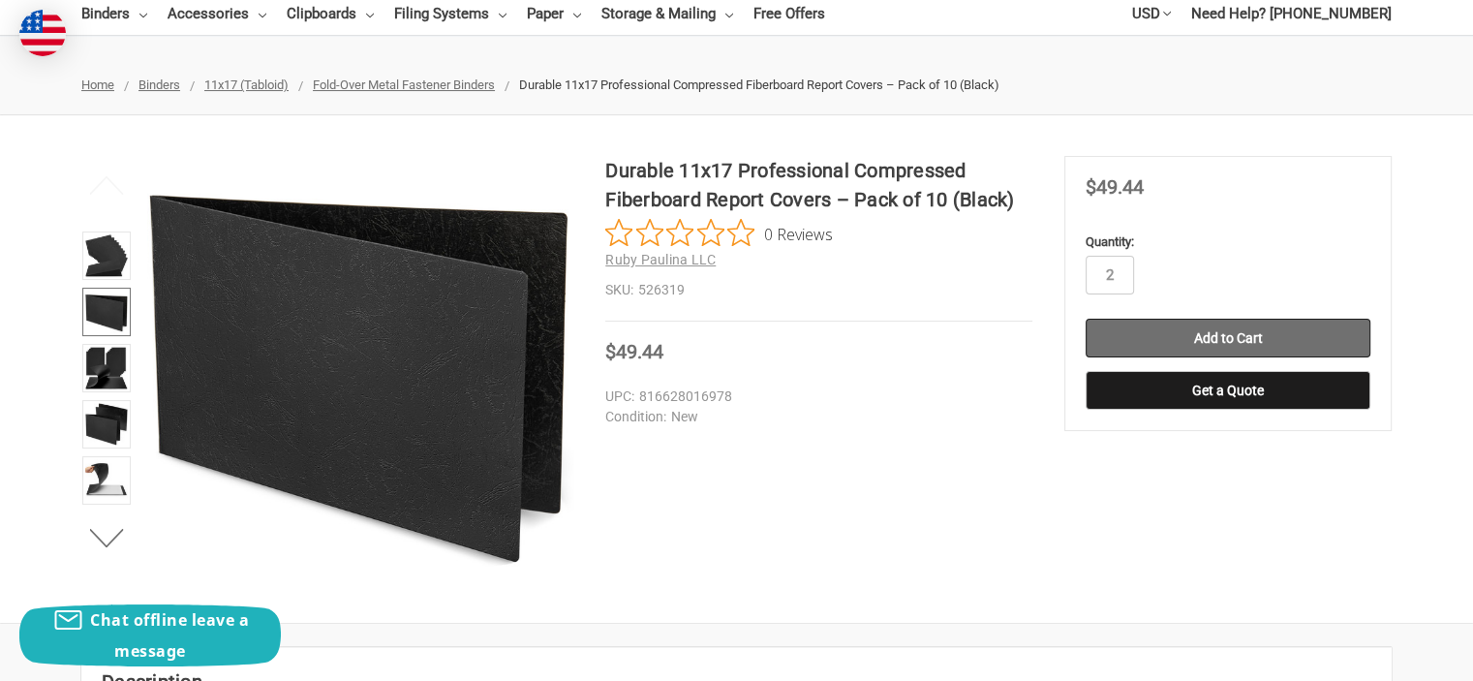
click at [1267, 331] on input "Add to Cart" at bounding box center [1228, 338] width 285 height 39
click at [354, 7] on link "Clipboards" at bounding box center [330, 13] width 87 height 43
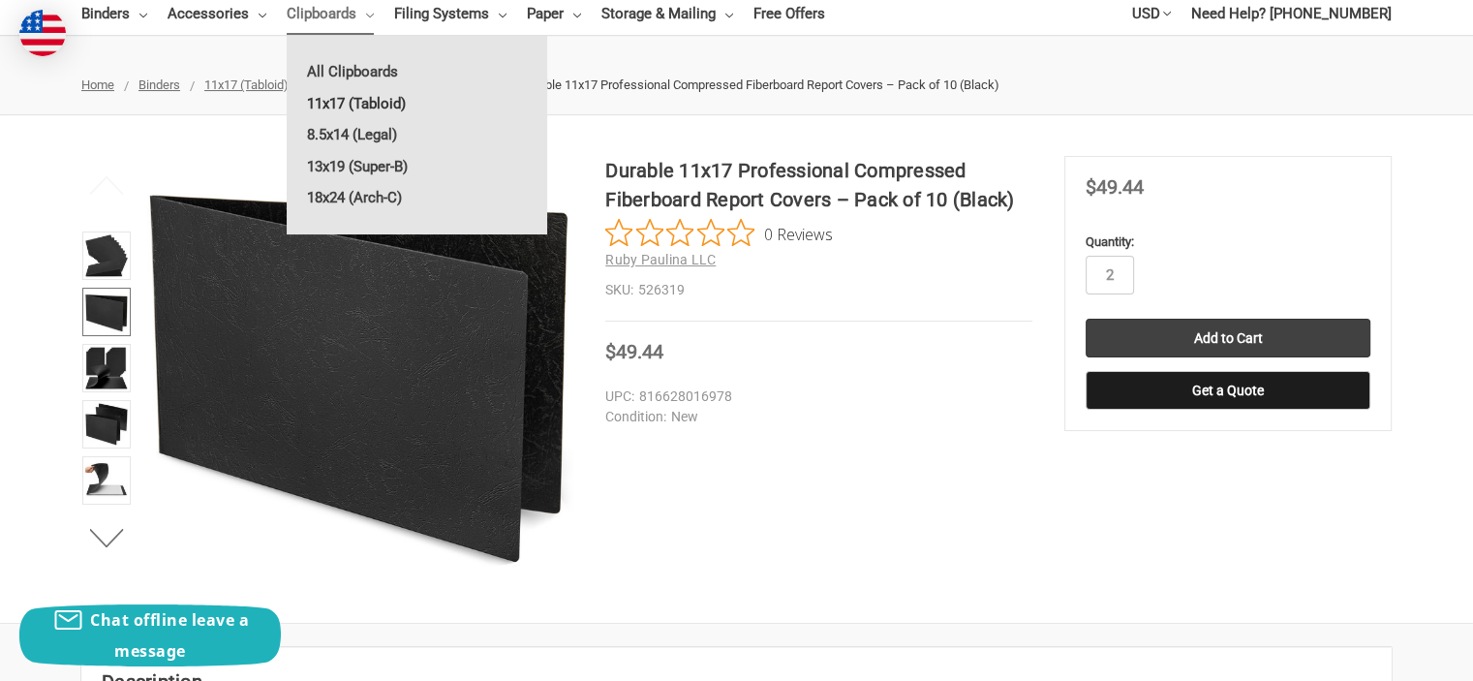
click at [353, 102] on link "11x17 (Tabloid)" at bounding box center [417, 103] width 261 height 31
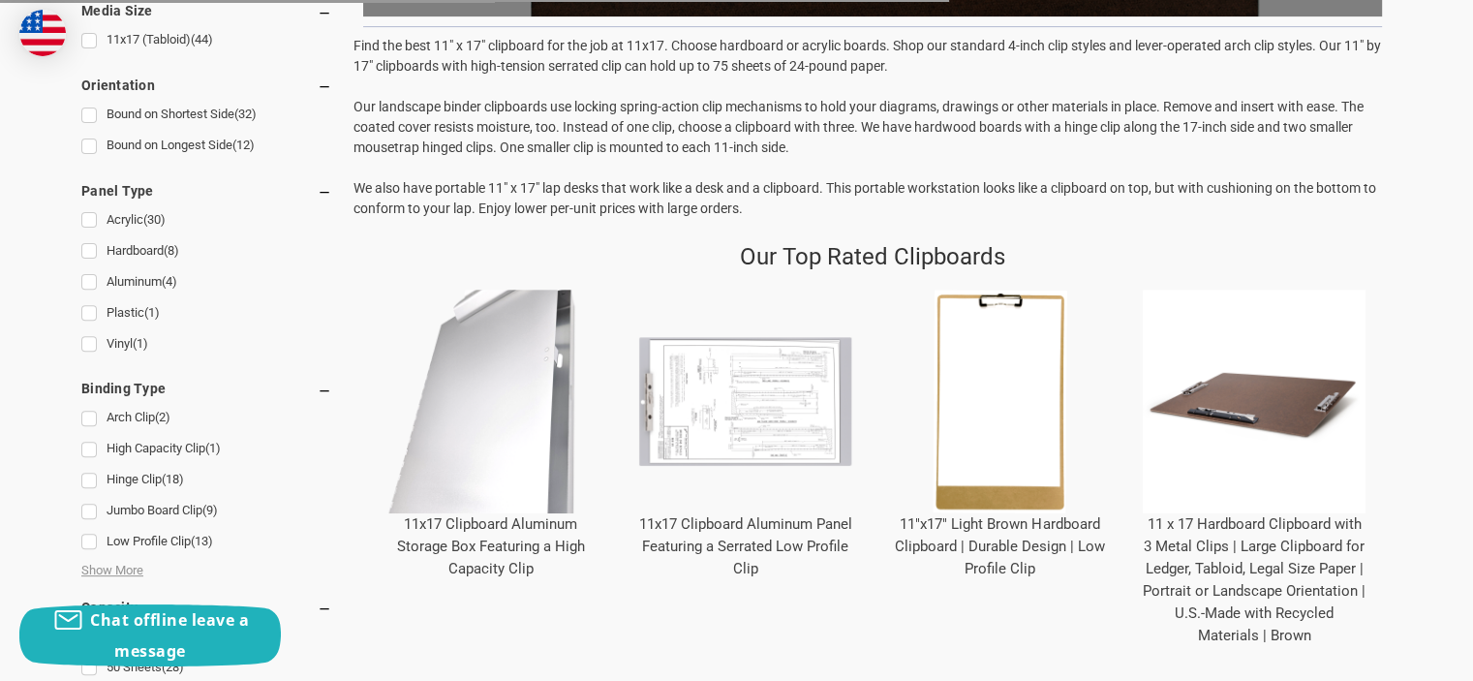
scroll to position [678, 0]
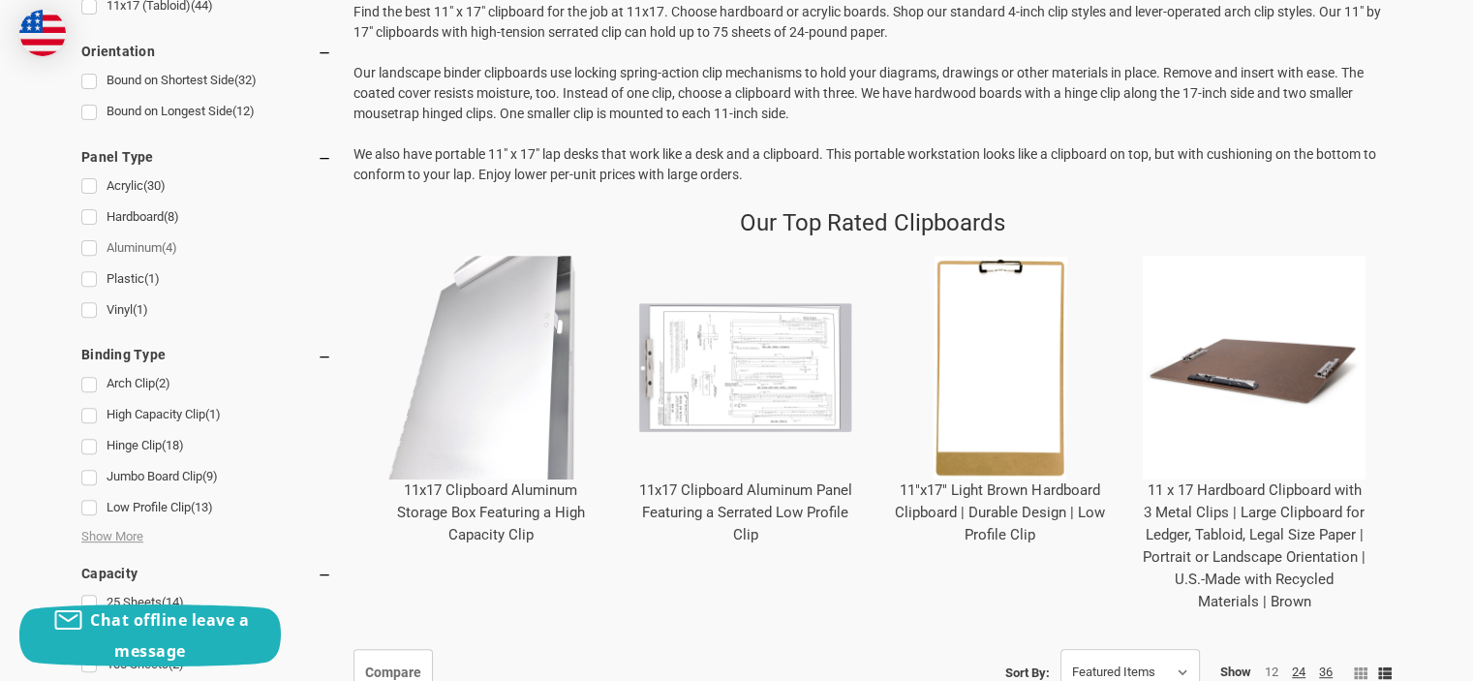
click at [97, 245] on link "Aluminum (4)" at bounding box center [206, 248] width 251 height 26
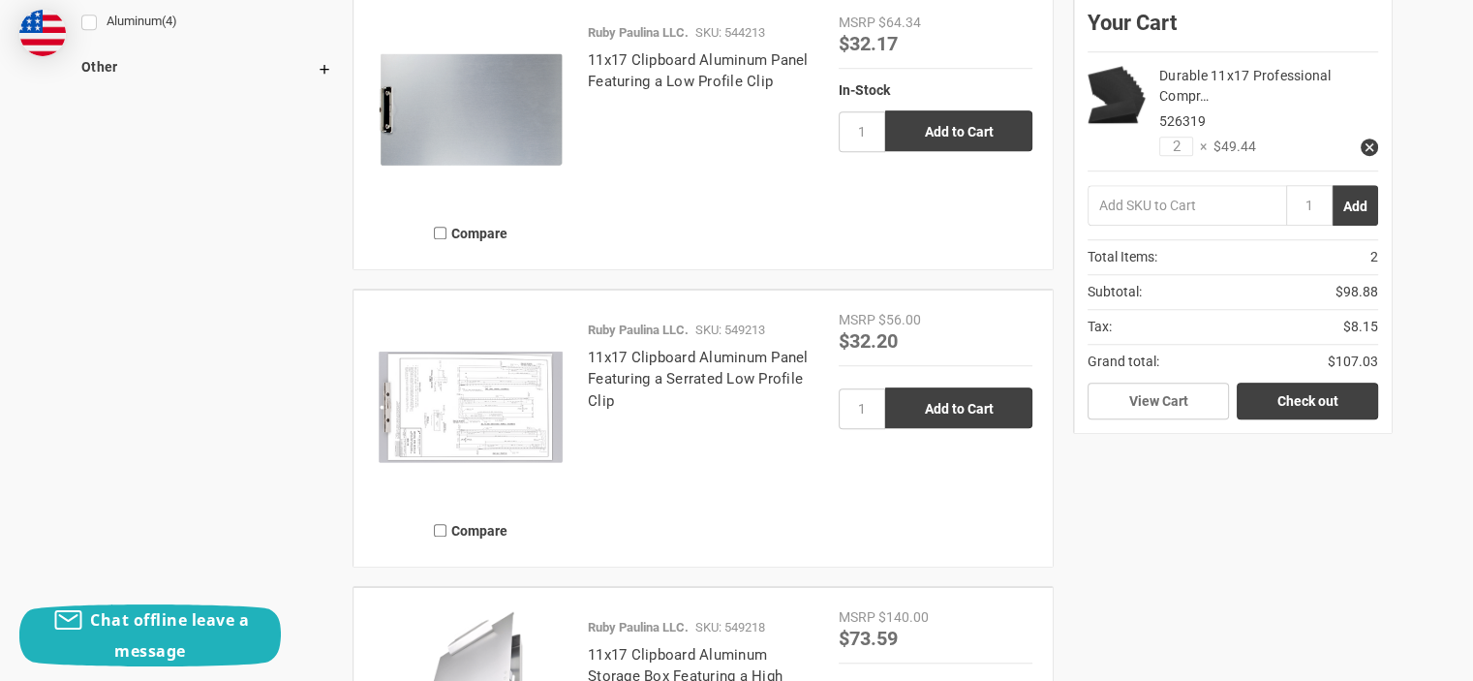
scroll to position [1356, 0]
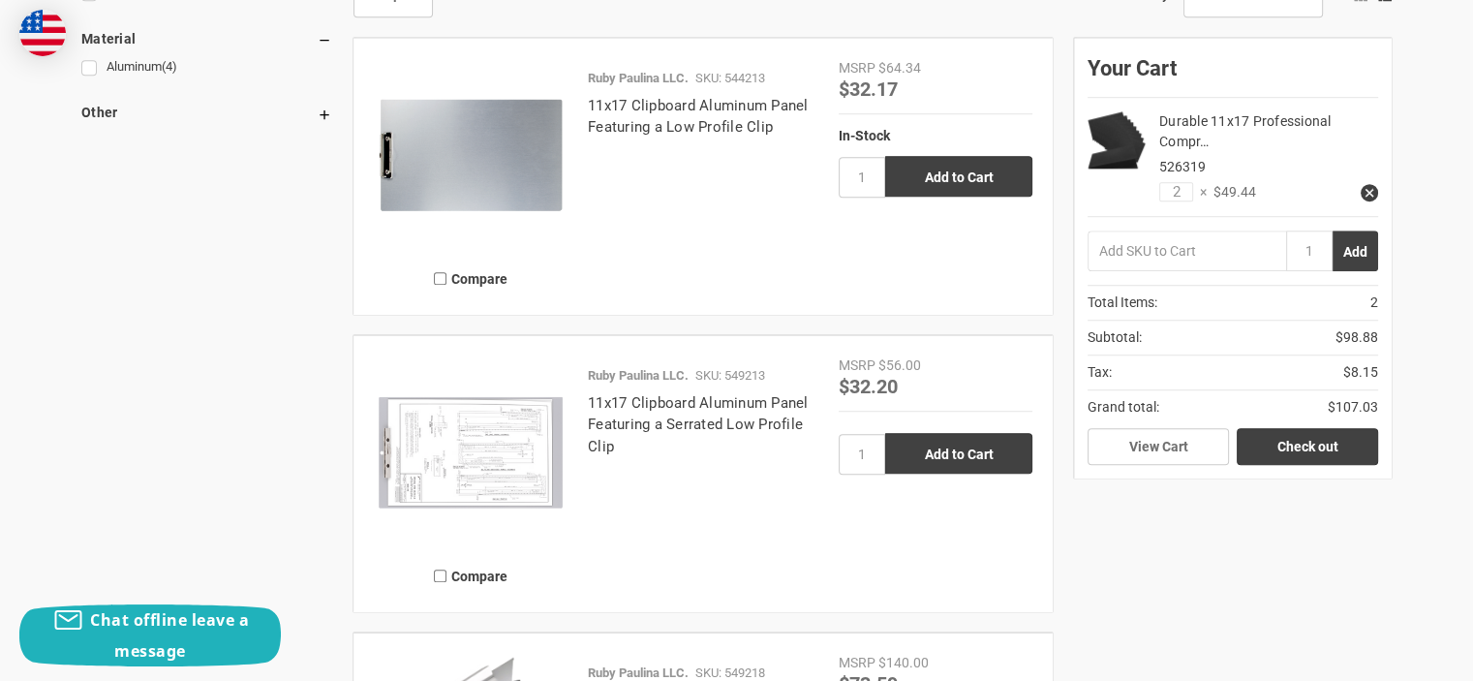
click at [505, 425] on img at bounding box center [471, 452] width 194 height 194
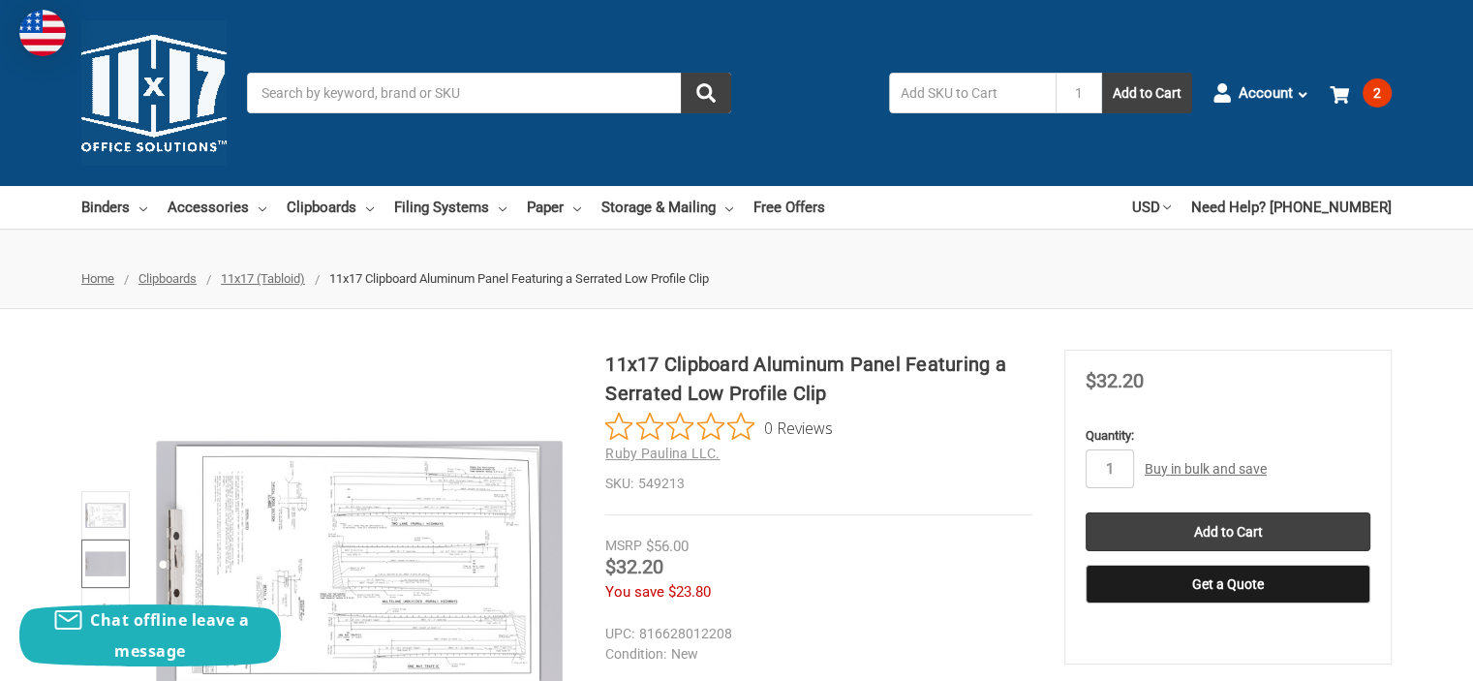
click at [119, 559] on img at bounding box center [105, 563] width 43 height 43
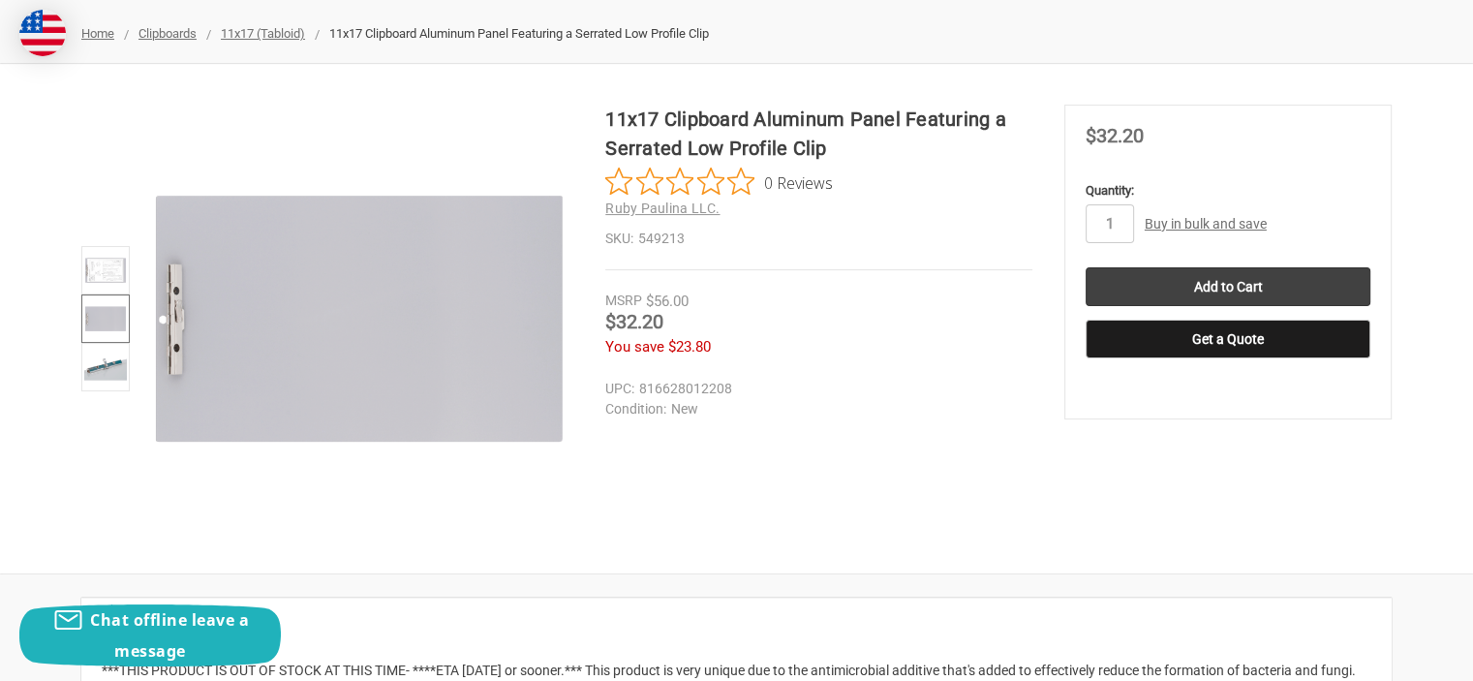
scroll to position [291, 0]
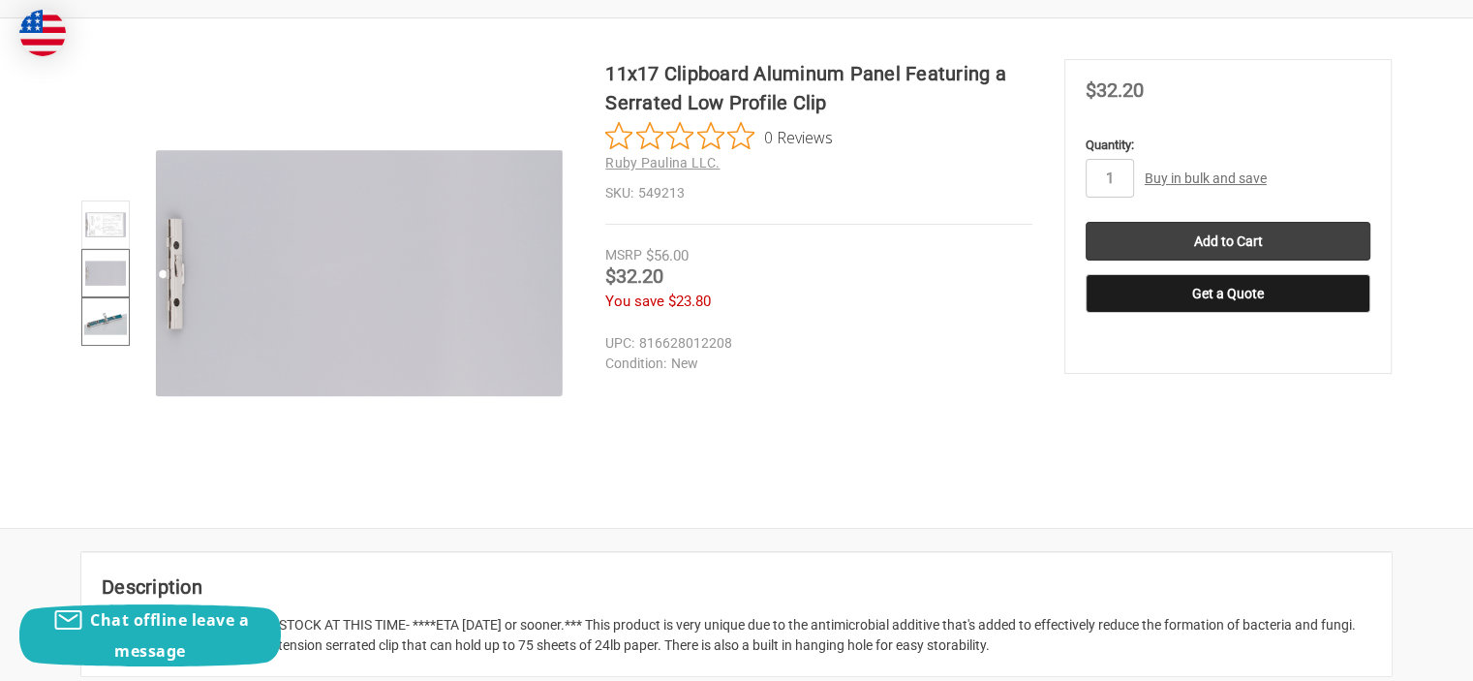
click at [104, 324] on img at bounding box center [105, 321] width 43 height 43
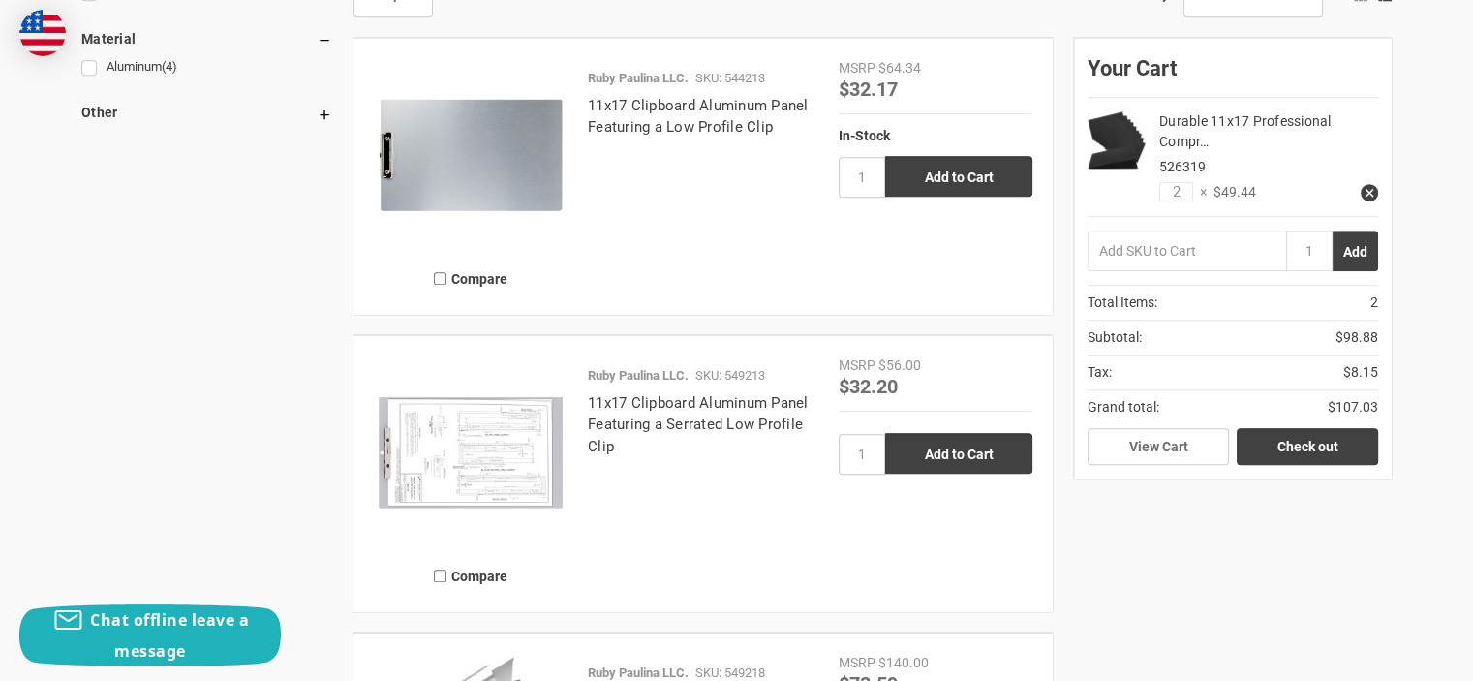
click at [483, 165] on img at bounding box center [471, 155] width 194 height 194
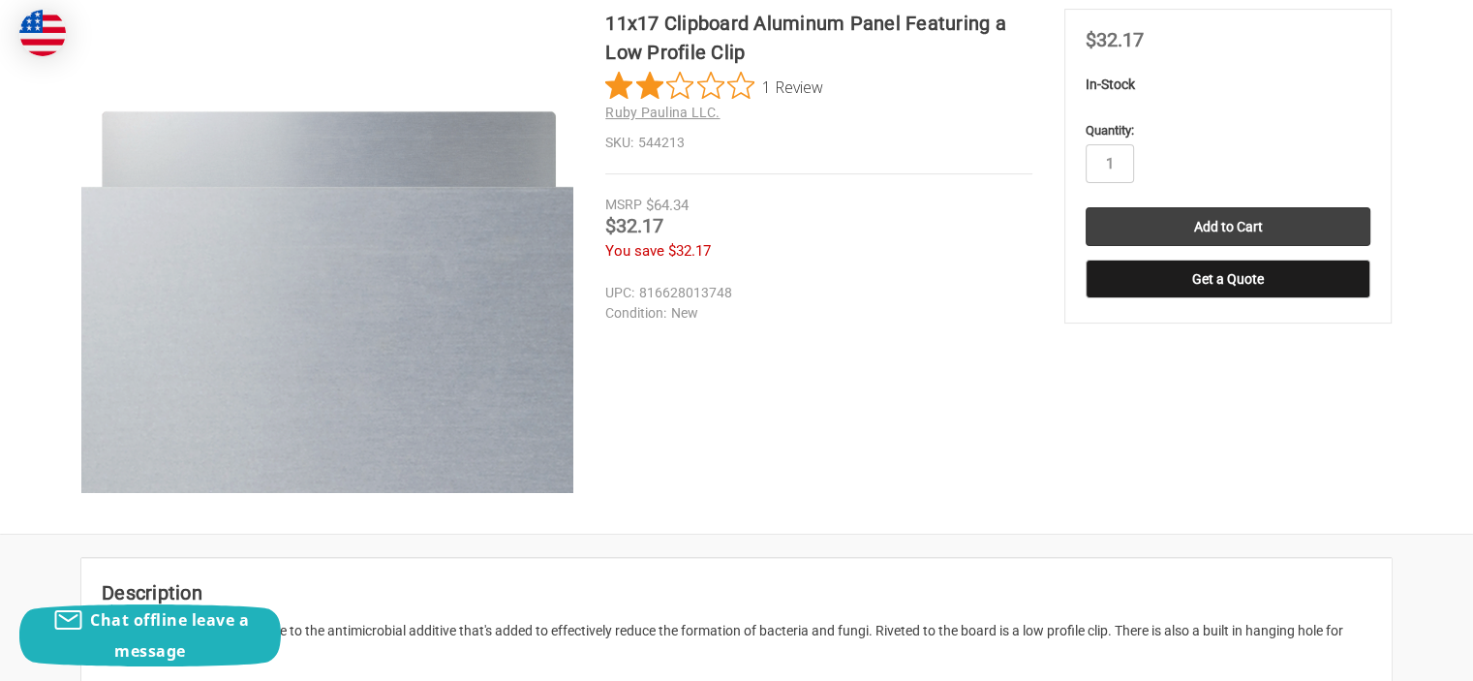
scroll to position [387, 0]
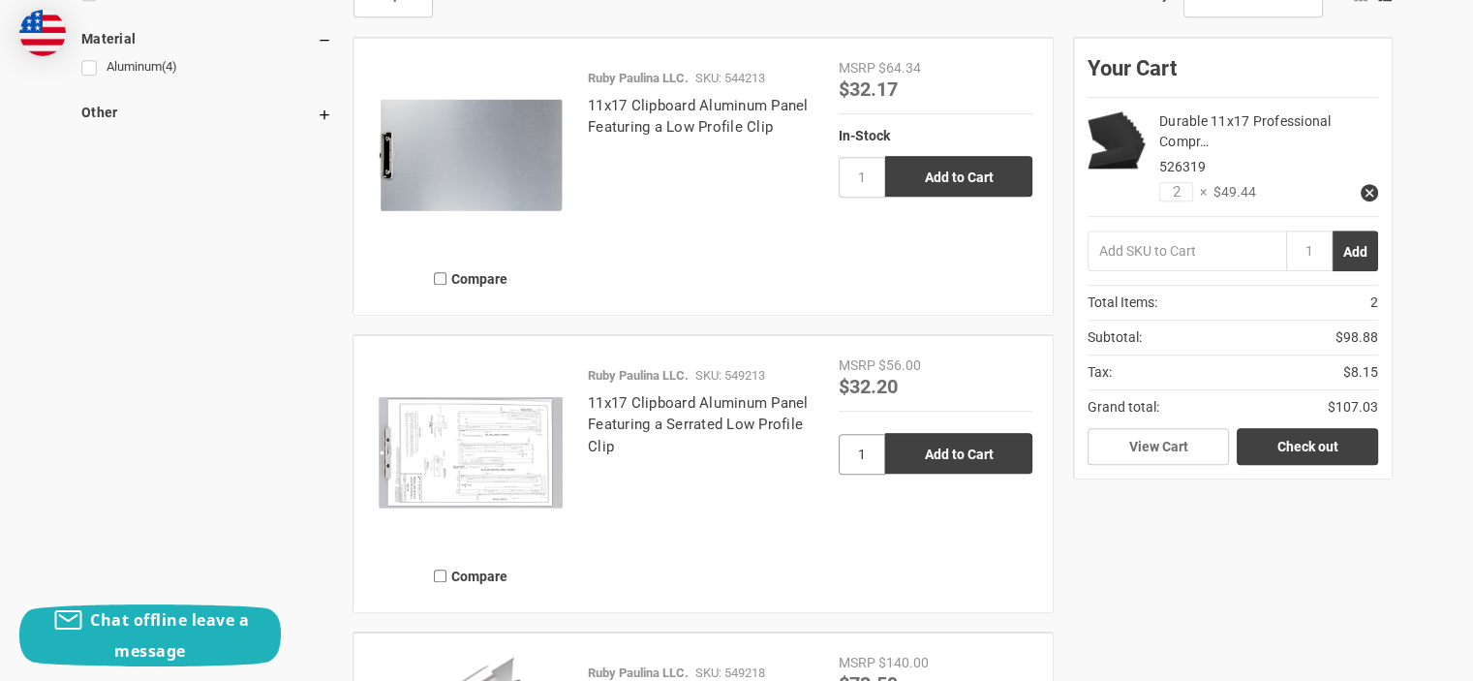
click at [874, 454] on input "1" at bounding box center [862, 454] width 46 height 41
type input "2"
click at [943, 449] on input "Add to Cart" at bounding box center [958, 453] width 147 height 41
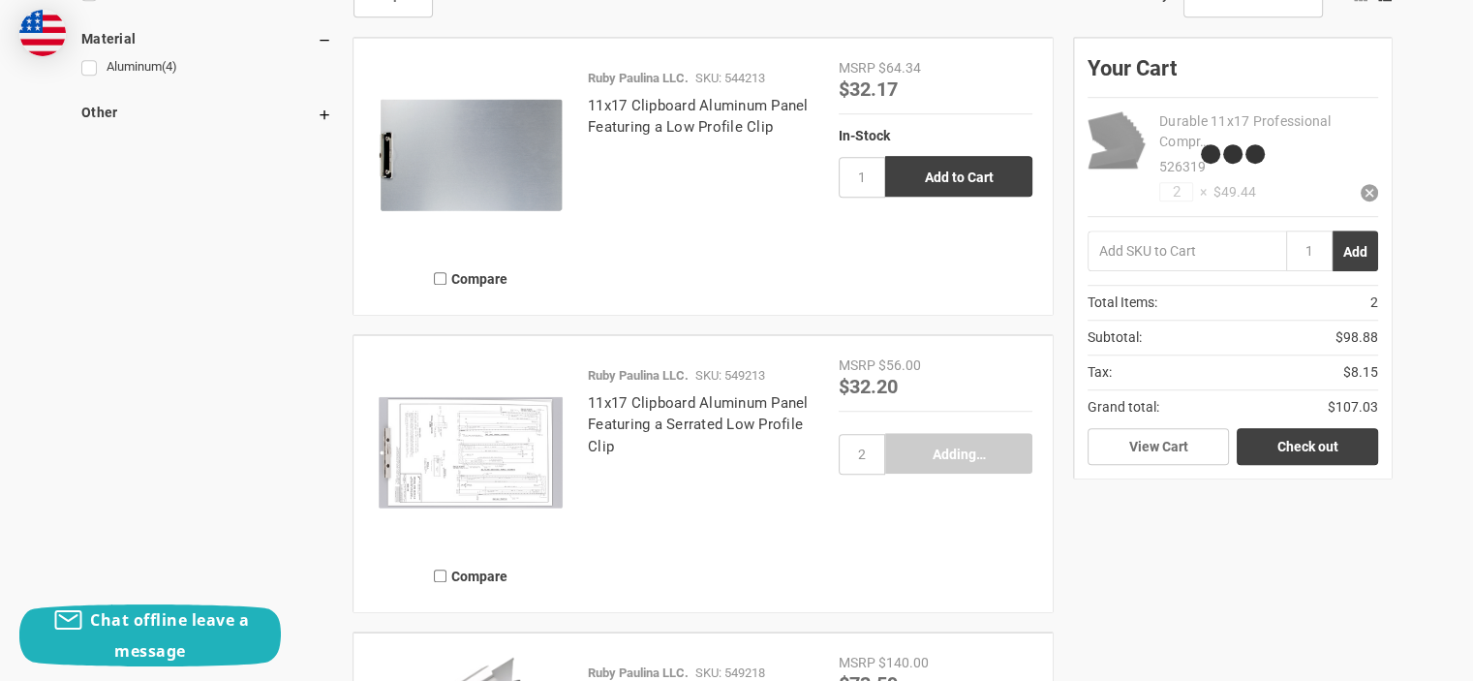
type input "Add to Cart"
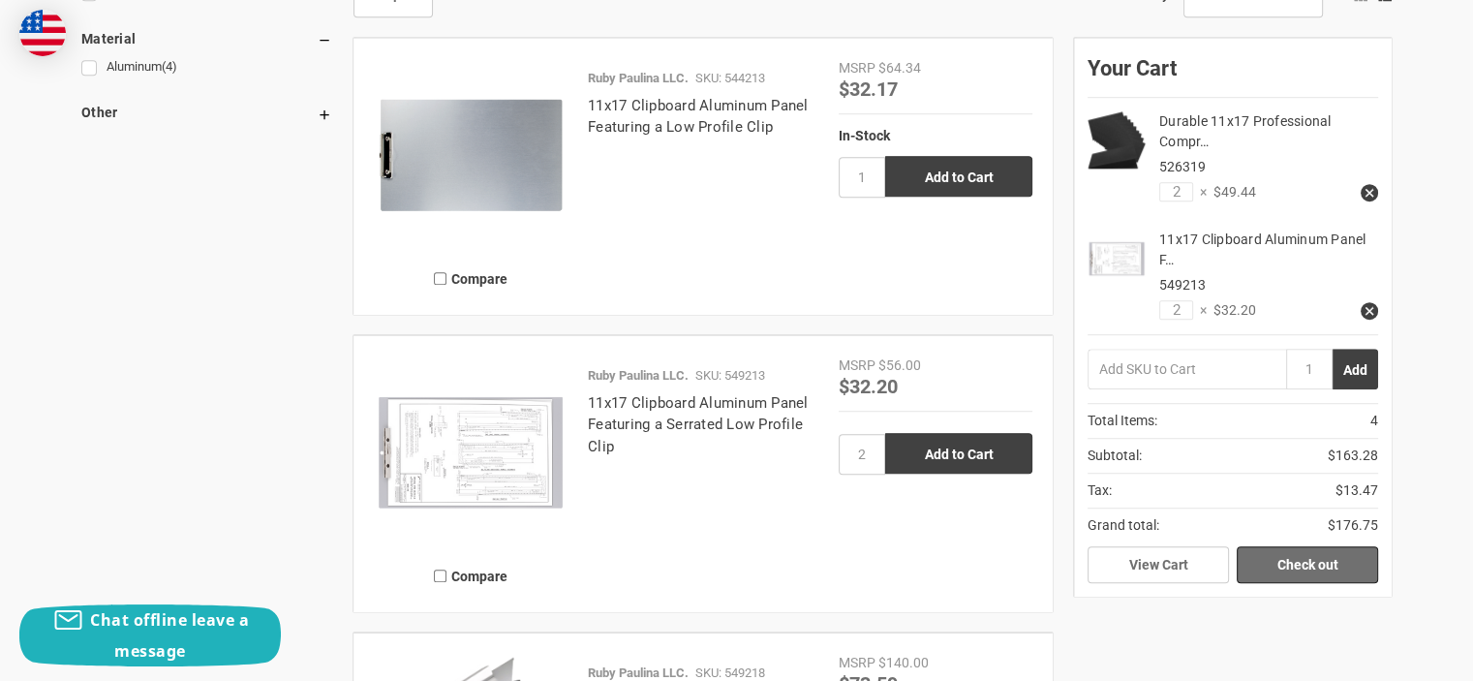
click at [1285, 558] on link "Check out" at bounding box center [1307, 564] width 141 height 37
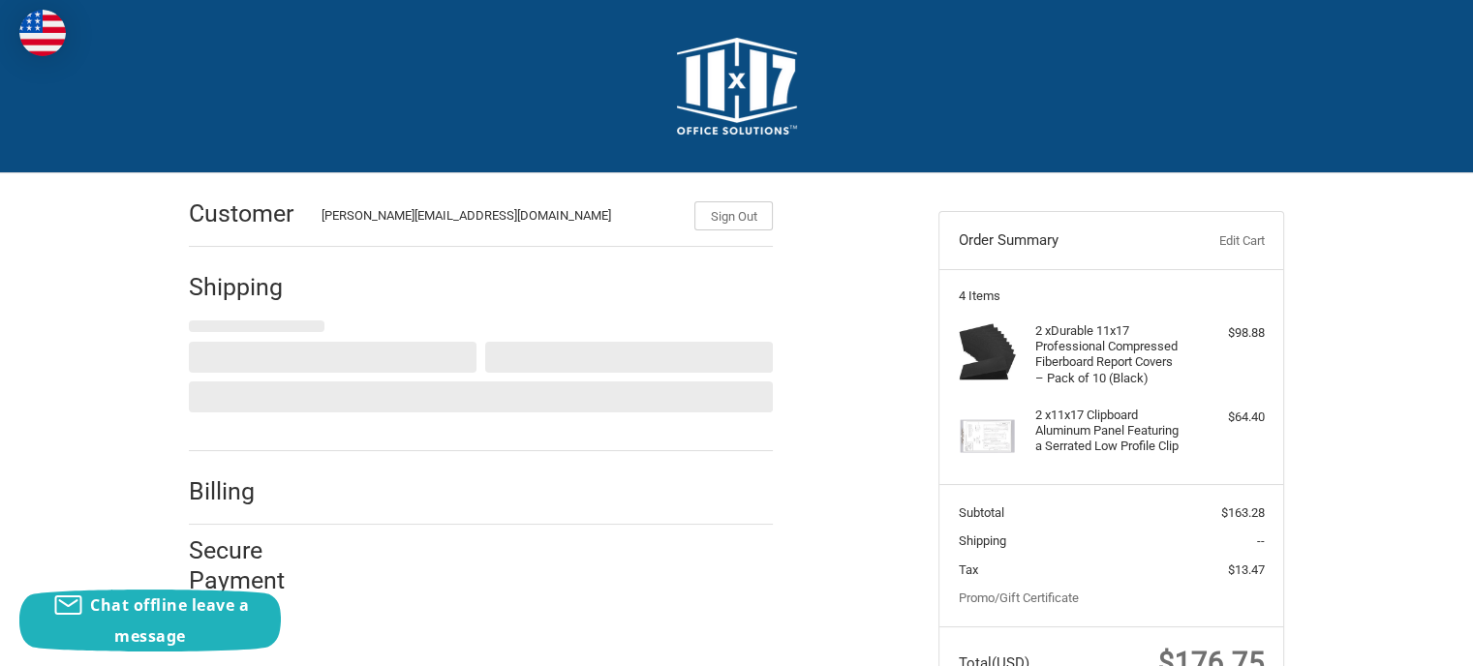
select select "US"
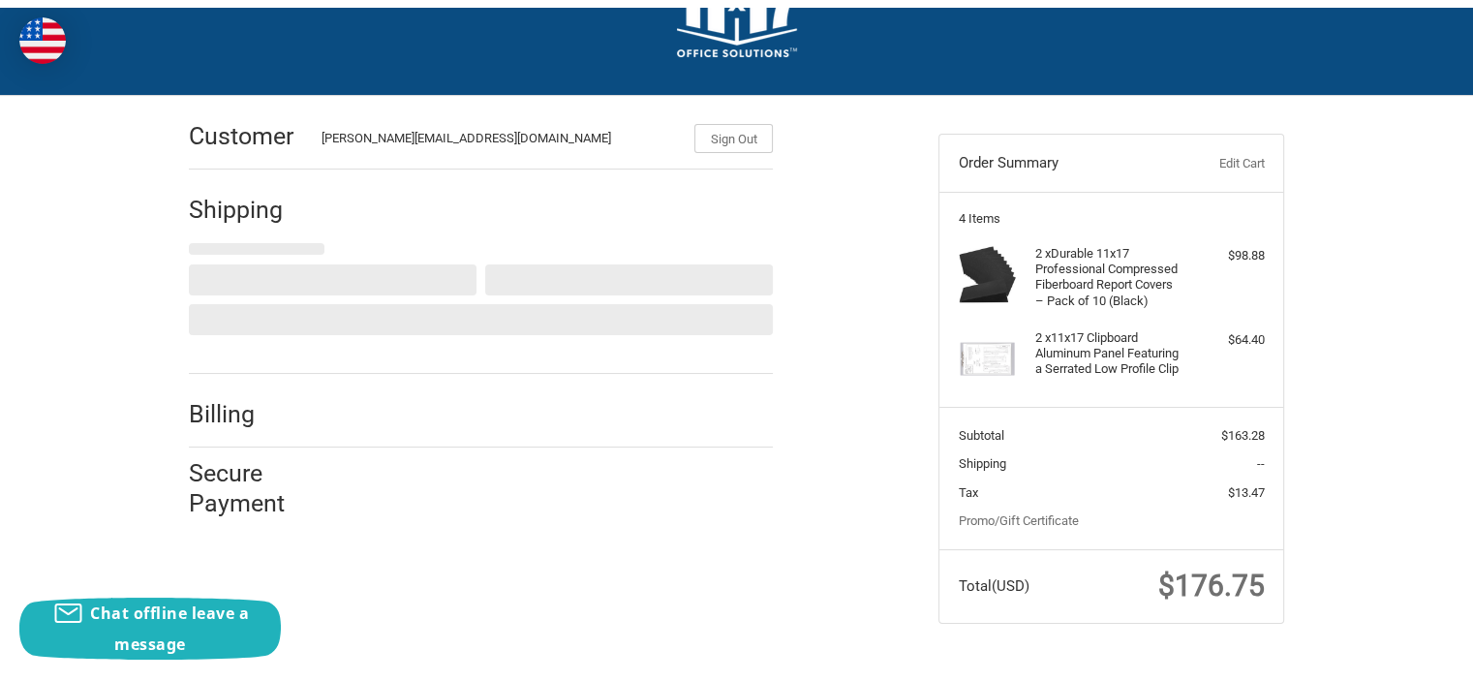
scroll to position [90, 0]
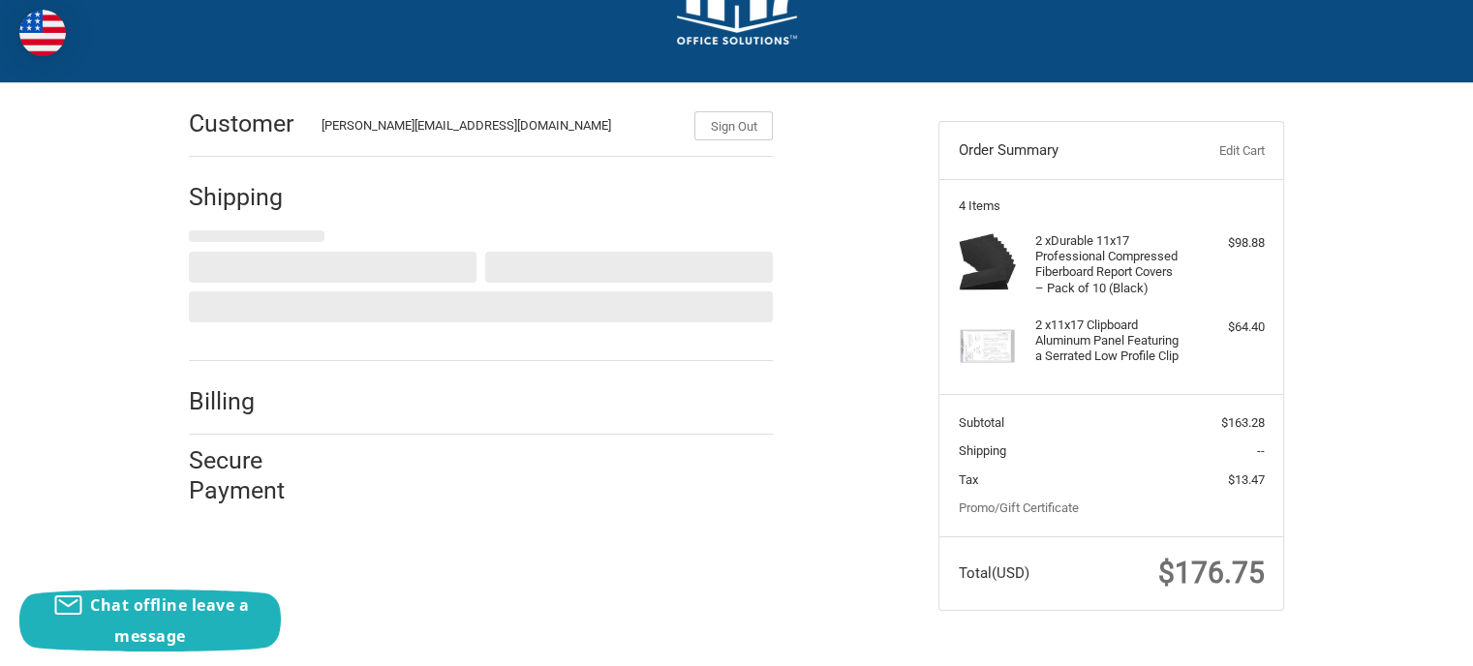
select select "[GEOGRAPHIC_DATA]"
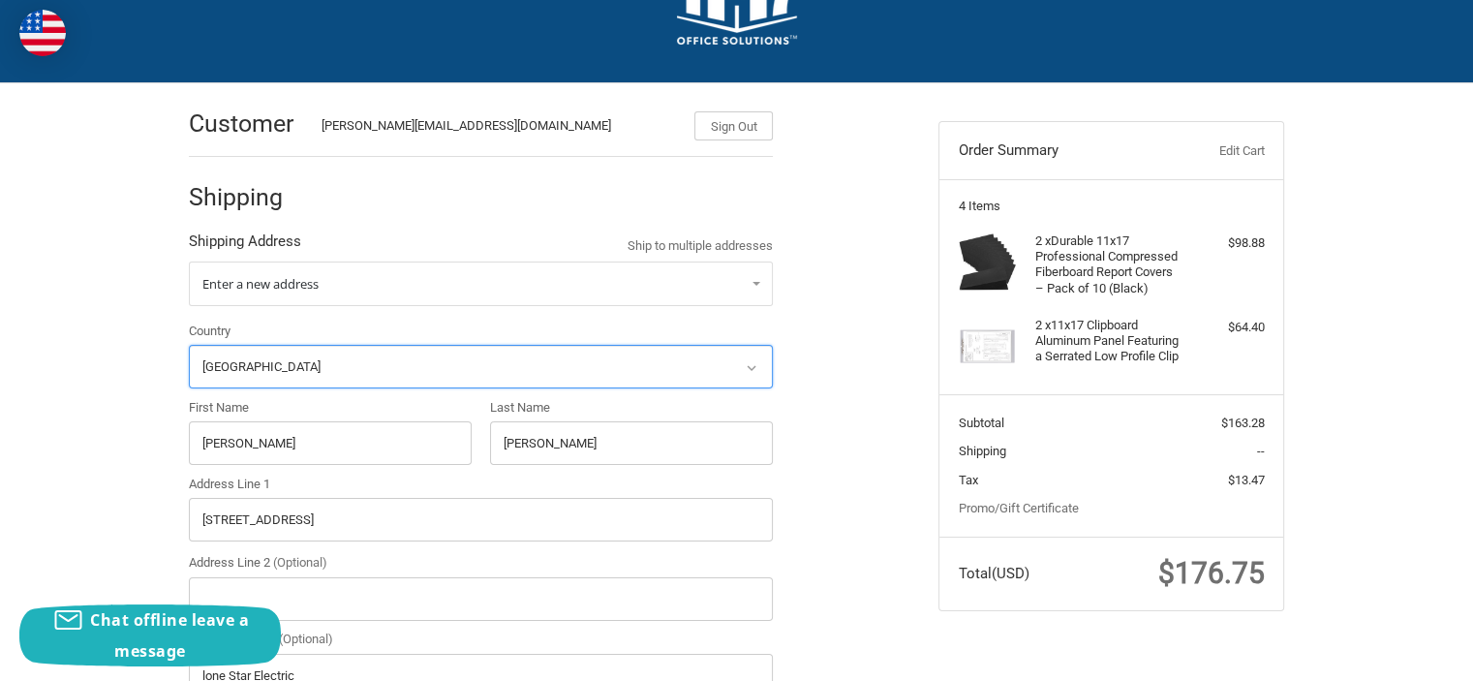
radio input "true"
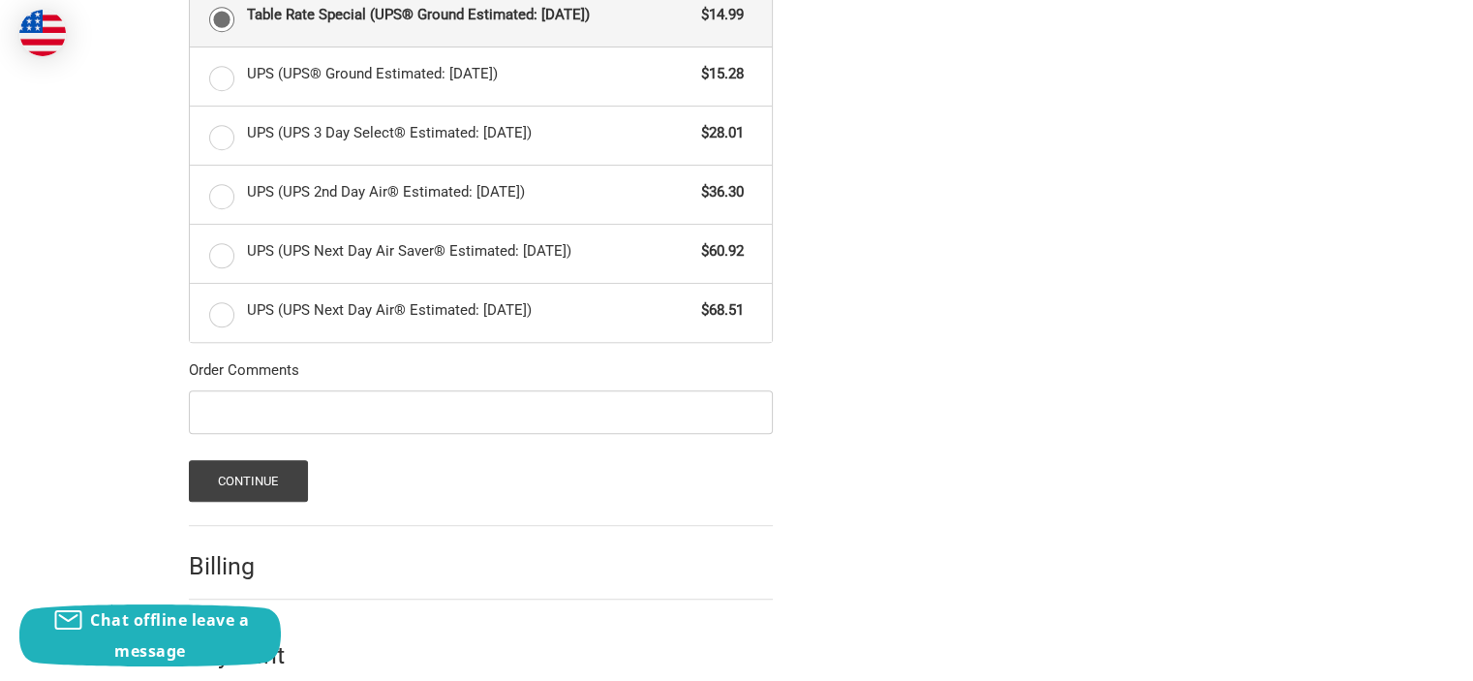
scroll to position [1115, 0]
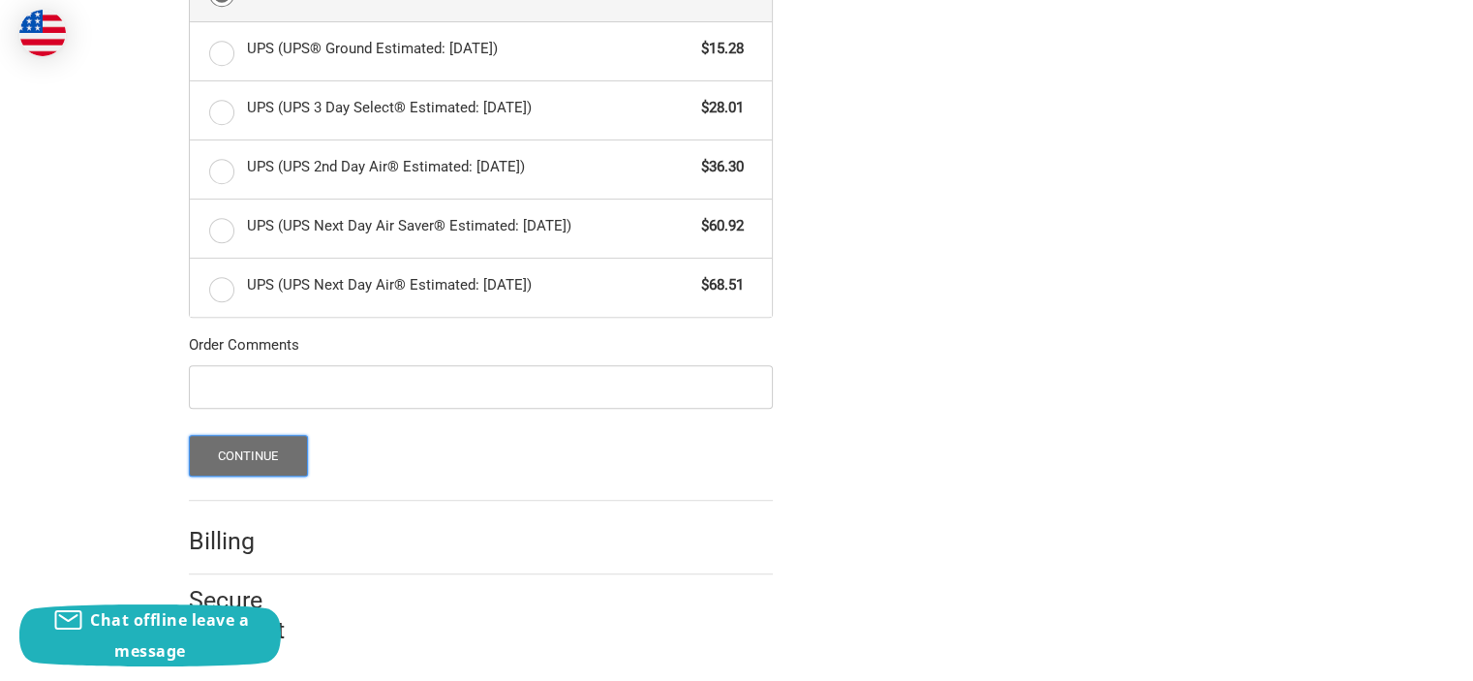
click at [254, 450] on button "Continue" at bounding box center [248, 456] width 119 height 42
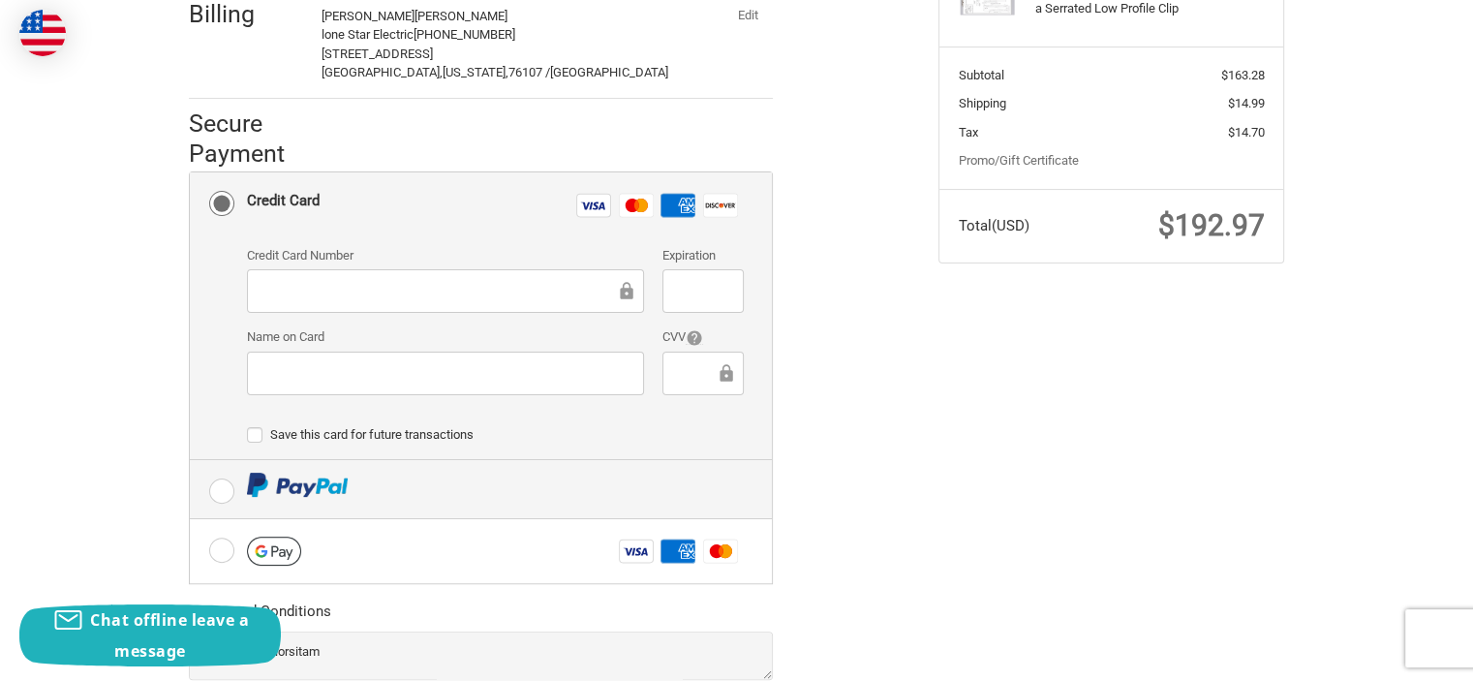
scroll to position [414, 0]
